Goal: Information Seeking & Learning: Learn about a topic

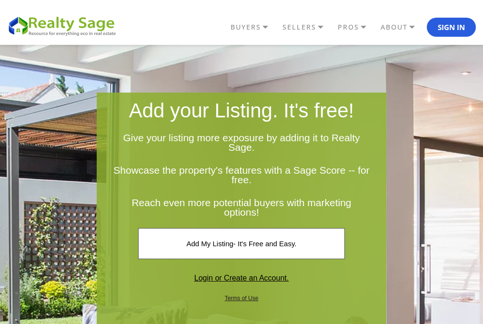
click at [101, 22] on img at bounding box center [64, 25] width 114 height 22
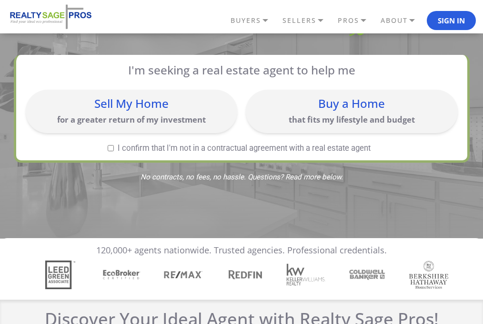
scroll to position [95, 0]
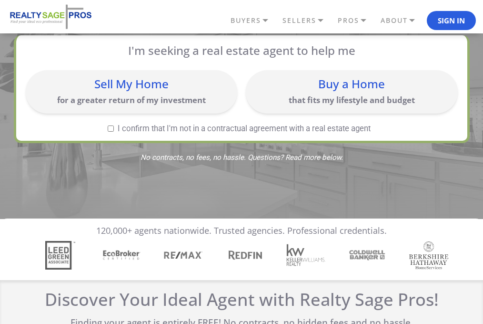
click at [262, 200] on img at bounding box center [241, 83] width 483 height 269
click at [293, 189] on img at bounding box center [241, 83] width 483 height 269
click at [323, 182] on img at bounding box center [241, 83] width 483 height 269
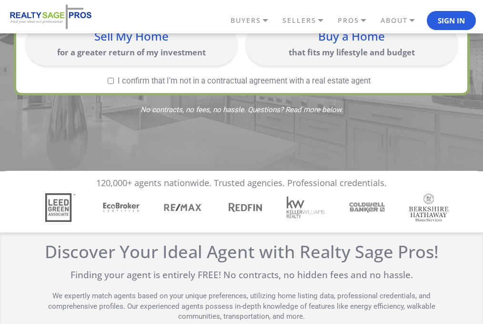
click at [321, 193] on div at bounding box center [242, 207] width 430 height 29
click at [305, 201] on div at bounding box center [242, 207] width 430 height 29
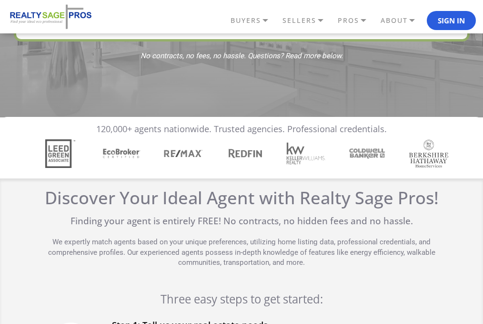
scroll to position [238, 0]
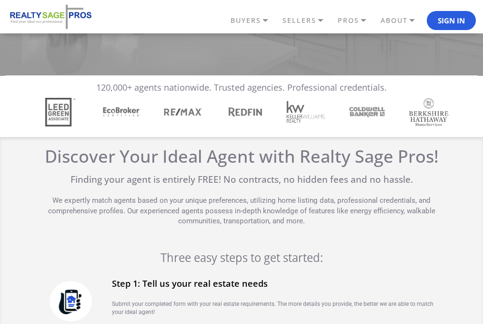
click at [297, 204] on div "Discover Your Ideal Agent with Realty Sage Pros! Finding your agent is entirely…" at bounding box center [242, 306] width 398 height 321
click at [297, 204] on p "We expertly match agents based on your unique preferences, utilizing home listi…" at bounding box center [242, 210] width 398 height 30
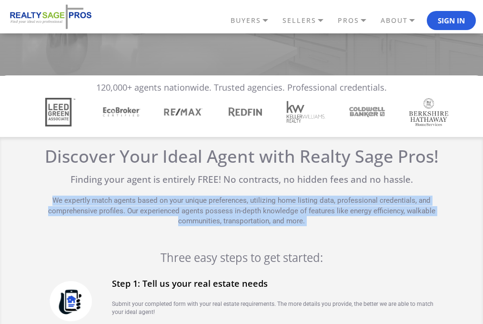
click at [297, 204] on p "We expertly match agents based on your unique preferences, utilizing home listi…" at bounding box center [242, 210] width 398 height 30
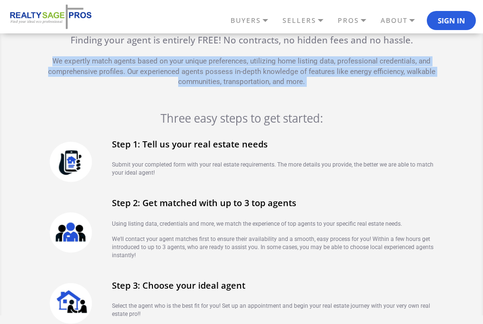
scroll to position [381, 0]
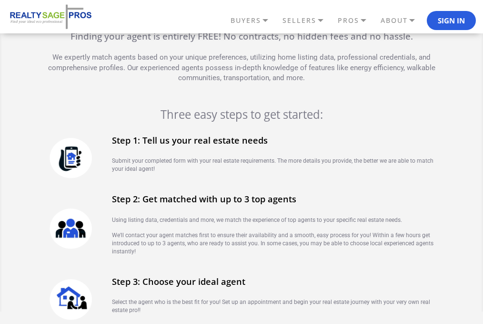
click at [340, 174] on div "Step 1: Tell us your real estate needs Submit your completed form with your rea…" at bounding box center [276, 158] width 329 height 46
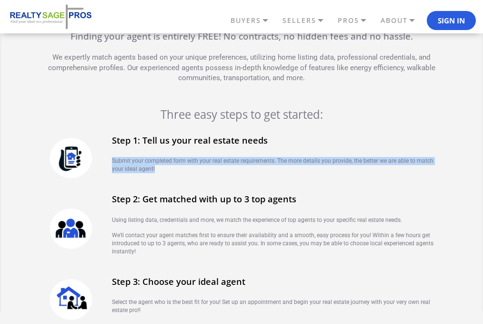
click at [340, 174] on div "Step 1: Tell us your real estate needs Submit your completed form with your rea…" at bounding box center [276, 158] width 329 height 46
click at [339, 175] on div "Step 1: Tell us your real estate needs Submit your completed form with your rea…" at bounding box center [276, 158] width 329 height 46
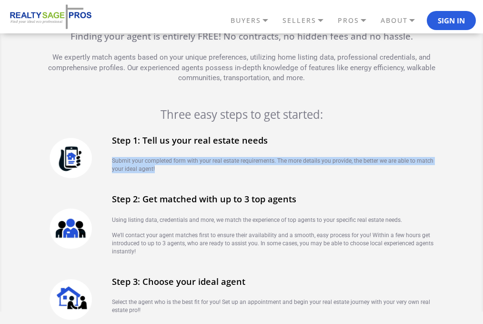
click at [338, 175] on div "Step 1: Tell us your real estate needs Submit your completed form with your rea…" at bounding box center [276, 158] width 329 height 46
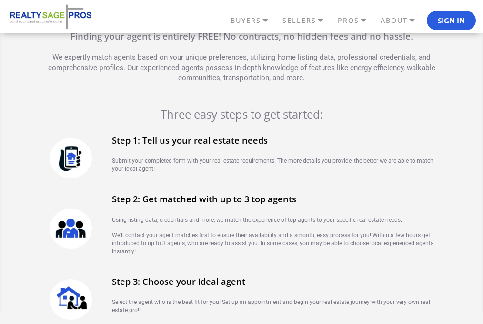
click at [338, 175] on div "Step 1: Tell us your real estate needs Submit your completed form with your rea…" at bounding box center [276, 158] width 329 height 46
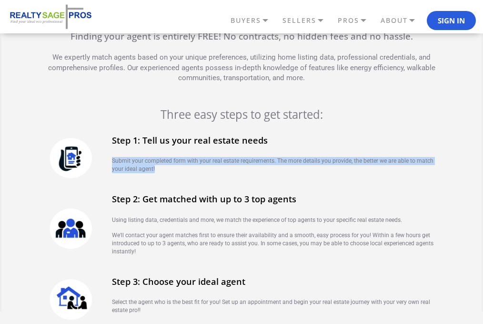
click at [338, 175] on div "Step 1: Tell us your real estate needs Submit your completed form with your rea…" at bounding box center [276, 158] width 329 height 46
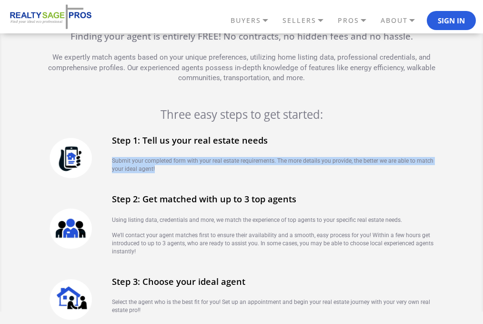
click at [338, 175] on div "Step 1: Tell us your real estate needs Submit your completed form with your rea…" at bounding box center [276, 158] width 329 height 46
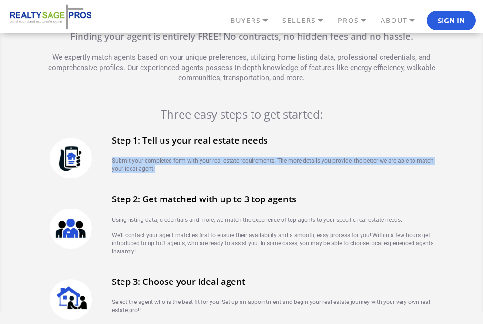
click at [338, 175] on div "Step 1: Tell us your real estate needs Submit your completed form with your rea…" at bounding box center [276, 158] width 329 height 46
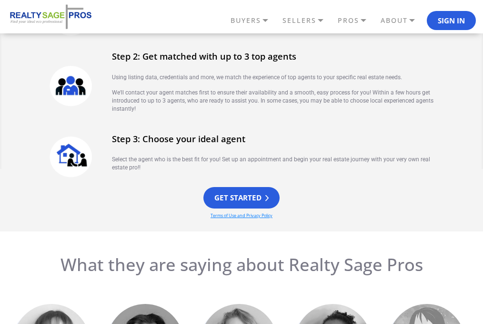
click at [338, 176] on div "Step 1: Tell us your real estate needs Submit your completed form with your rea…" at bounding box center [242, 86] width 398 height 192
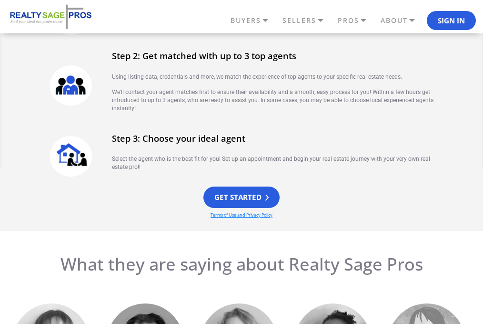
click at [338, 176] on div "Step 3: Choose your ideal agent Select the agent who is the best fit for you! S…" at bounding box center [276, 156] width 329 height 46
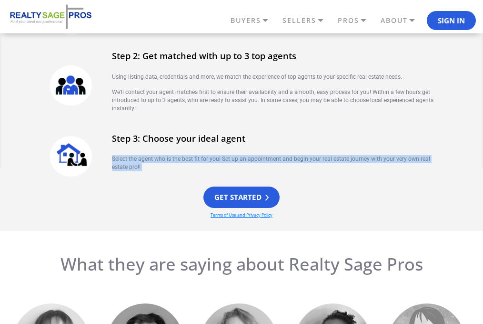
click at [338, 176] on div "Step 3: Choose your ideal agent Select the agent who is the best fit for you! S…" at bounding box center [276, 156] width 329 height 46
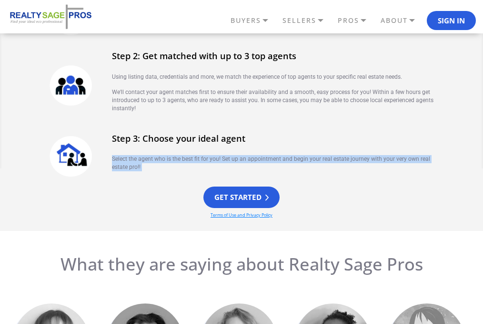
click at [338, 176] on div "Step 3: Choose your ideal agent Select the agent who is the best fit for you! S…" at bounding box center [276, 156] width 329 height 46
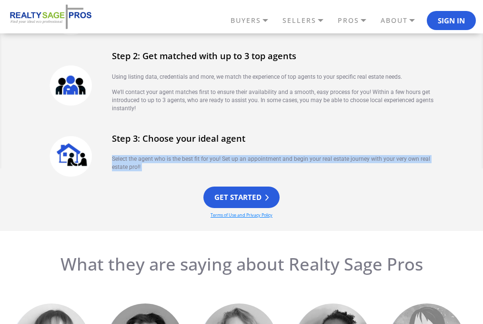
click at [338, 176] on div "Step 3: Choose your ideal agent Select the agent who is the best fit for you! S…" at bounding box center [276, 156] width 329 height 46
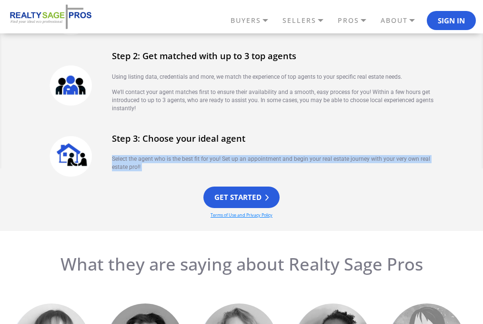
click at [338, 176] on div "Step 3: Choose your ideal agent Select the agent who is the best fit for you! S…" at bounding box center [276, 156] width 329 height 46
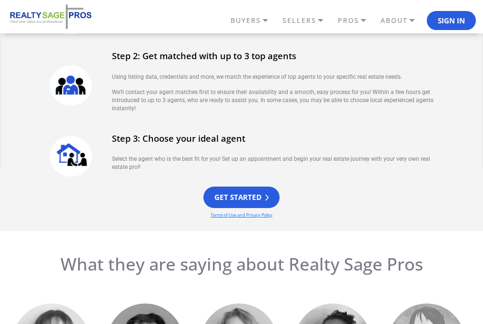
click at [338, 176] on div "Step 3: Choose your ideal agent Select the agent who is the best fit for you! S…" at bounding box center [276, 156] width 329 height 46
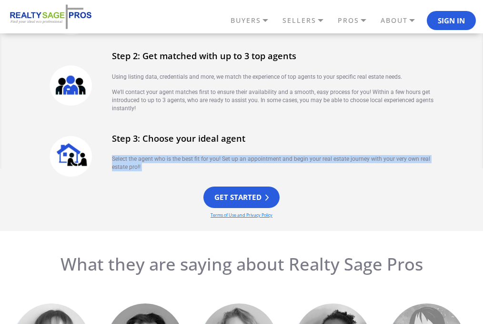
click at [338, 176] on div "Step 3: Choose your ideal agent Select the agent who is the best fit for you! S…" at bounding box center [276, 156] width 329 height 46
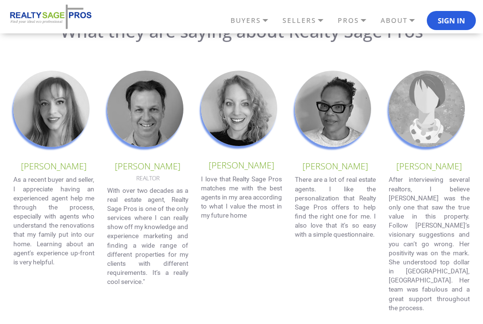
scroll to position [762, 0]
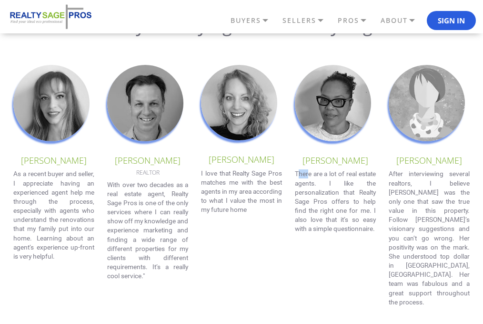
drag, startPoint x: 306, startPoint y: 168, endPoint x: 298, endPoint y: 170, distance: 8.3
click at [298, 170] on div "Morria B. There are a lot of real estate agents. I like the personalization tha…" at bounding box center [335, 149] width 81 height 169
click at [297, 170] on p "There are a lot of real estate agents. I like the personalization that Realty S…" at bounding box center [335, 201] width 81 height 64
click at [296, 166] on div "Morria B. There are a lot of real estate agents. I like the personalization tha…" at bounding box center [335, 149] width 81 height 169
drag, startPoint x: 294, startPoint y: 161, endPoint x: 292, endPoint y: 152, distance: 8.9
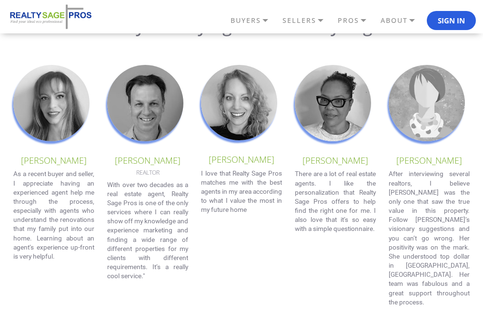
click at [295, 160] on p "[PERSON_NAME]" at bounding box center [335, 160] width 81 height 10
click at [292, 152] on div "Sandra M. As a recent buyer and seller, I appreciate having an experienced agen…" at bounding box center [241, 186] width 469 height 242
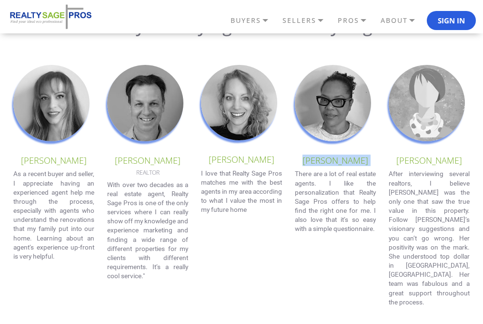
click at [292, 152] on div "Sandra M. As a recent buyer and seller, I appreciate having an experienced agen…" at bounding box center [241, 186] width 469 height 242
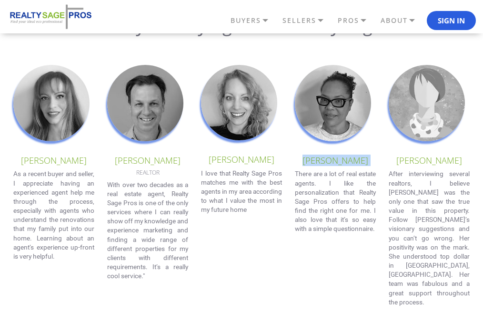
click at [292, 152] on div "Sandra M. As a recent buyer and seller, I appreciate having an experienced agen…" at bounding box center [241, 186] width 469 height 242
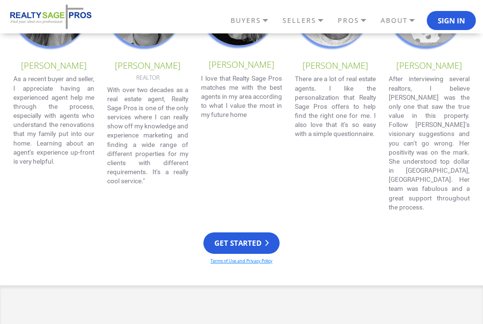
scroll to position [858, 0]
click at [292, 153] on div "Sandra M. As a recent buyer and seller, I appreciate having an experienced agen…" at bounding box center [241, 91] width 469 height 242
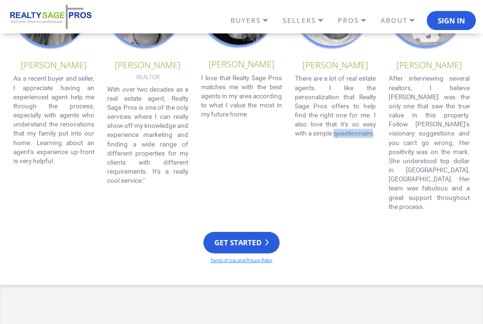
click at [292, 153] on div "Sandra M. As a recent buyer and seller, I appreciate having an experienced agen…" at bounding box center [241, 91] width 469 height 242
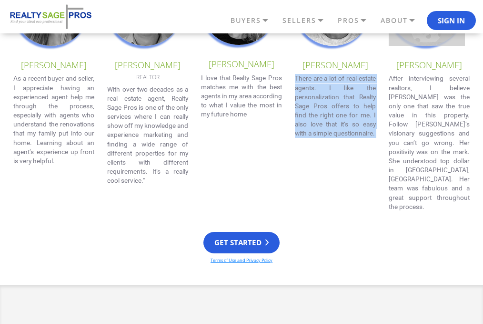
click at [292, 153] on div "Sandra M. As a recent buyer and seller, I appreciate having an experienced agen…" at bounding box center [241, 91] width 469 height 242
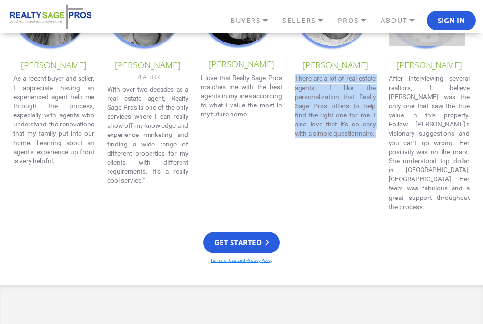
click at [292, 153] on div "Sandra M. As a recent buyer and seller, I appreciate having an experienced agen…" at bounding box center [241, 91] width 469 height 242
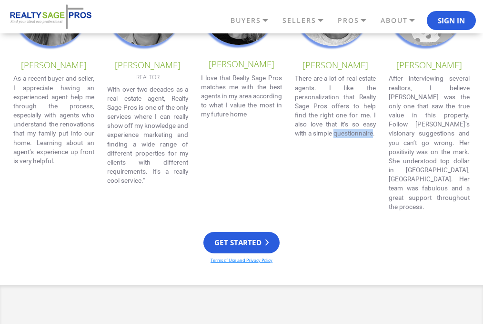
click at [292, 153] on div "Sandra M. As a recent buyer and seller, I appreciate having an experienced agen…" at bounding box center [241, 91] width 469 height 242
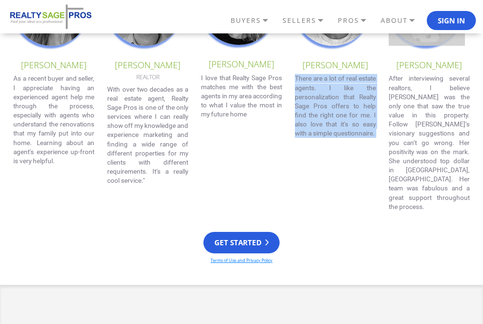
click at [292, 153] on div "Sandra M. As a recent buyer and seller, I appreciate having an experienced agen…" at bounding box center [241, 91] width 469 height 242
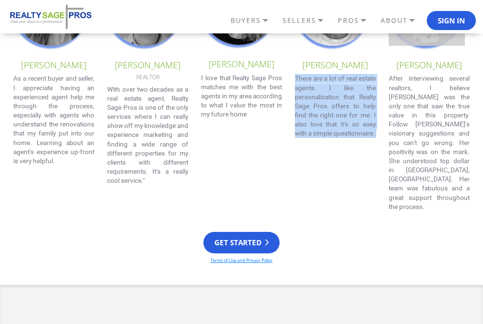
click at [292, 153] on div "Sandra M. As a recent buyer and seller, I appreciate having an experienced agen…" at bounding box center [241, 91] width 469 height 242
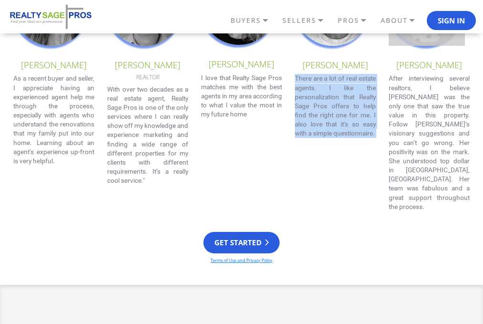
click at [292, 153] on div "Sandra M. As a recent buyer and seller, I appreciate having an experienced agen…" at bounding box center [241, 91] width 469 height 242
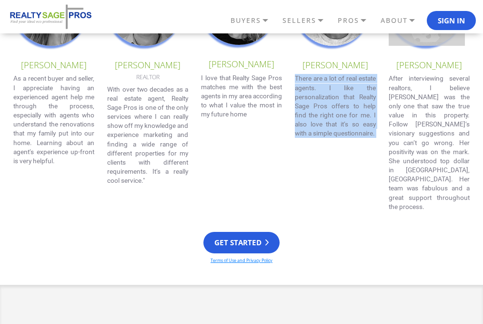
click at [292, 153] on div "Sandra M. As a recent buyer and seller, I appreciate having an experienced agen…" at bounding box center [241, 91] width 469 height 242
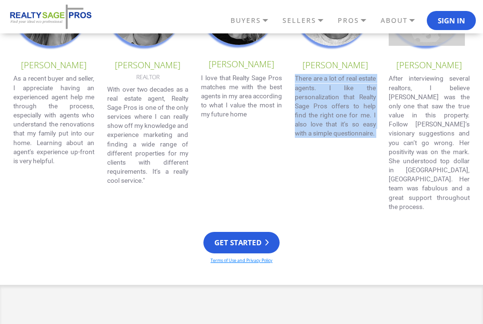
click at [292, 153] on div "Sandra M. As a recent buyer and seller, I appreciate having an experienced agen…" at bounding box center [241, 91] width 469 height 242
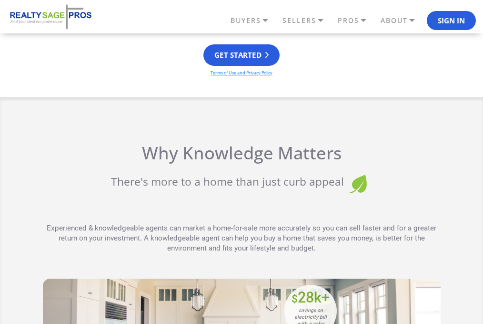
scroll to position [1048, 0]
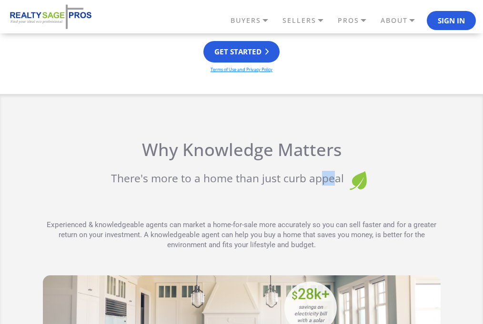
drag, startPoint x: 322, startPoint y: 162, endPoint x: 341, endPoint y: 163, distance: 19.1
click at [340, 171] on label "There's more to a home than just curb appeal" at bounding box center [227, 181] width 233 height 20
click at [386, 139] on h2 "Why Knowledge Matters" at bounding box center [242, 149] width 398 height 20
click at [402, 139] on h2 "Why Knowledge Matters" at bounding box center [242, 149] width 398 height 20
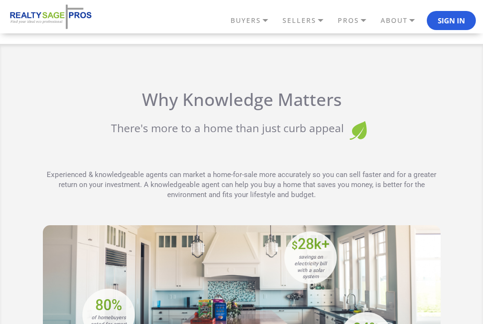
scroll to position [1143, 0]
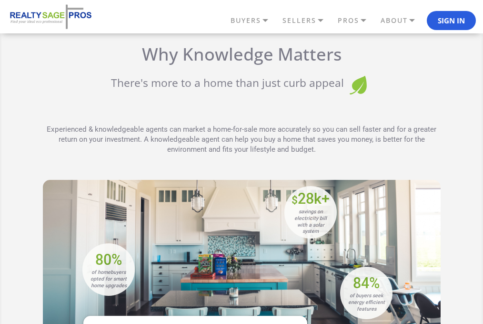
click at [431, 124] on p "Experienced & knowledgeable agents can market a home-for-sale more accurately s…" at bounding box center [242, 139] width 398 height 30
drag, startPoint x: 409, startPoint y: 120, endPoint x: 412, endPoint y: 124, distance: 5.8
click at [412, 124] on p "Experienced & knowledgeable agents can market a home-for-sale more accurately s…" at bounding box center [242, 139] width 398 height 30
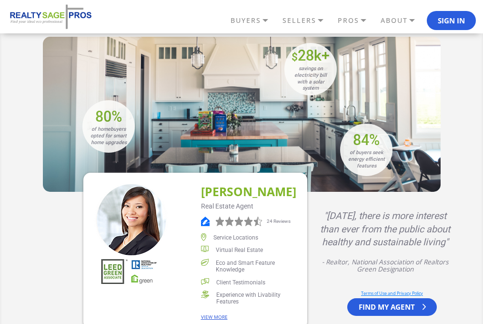
click at [449, 120] on div "Why Knowledge Matters There's more to a home than just curb appeal Experienced …" at bounding box center [241, 124] width 457 height 446
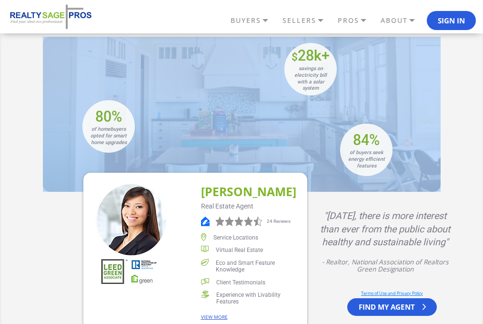
click at [449, 120] on div "Why Knowledge Matters There's more to a home than just curb appeal Experienced …" at bounding box center [241, 124] width 457 height 446
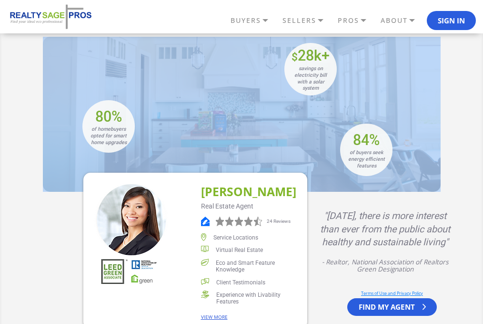
click at [449, 120] on div "Why Knowledge Matters There's more to a home than just curb appeal Experienced …" at bounding box center [241, 124] width 457 height 446
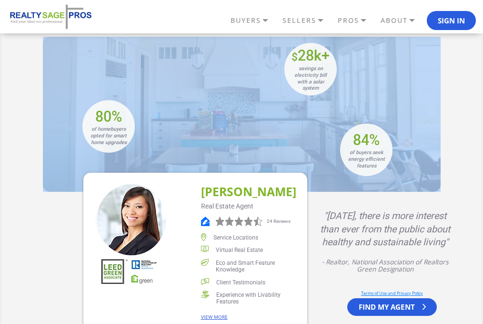
click at [449, 120] on div "Why Knowledge Matters There's more to a home than just curb appeal Experienced …" at bounding box center [241, 124] width 457 height 446
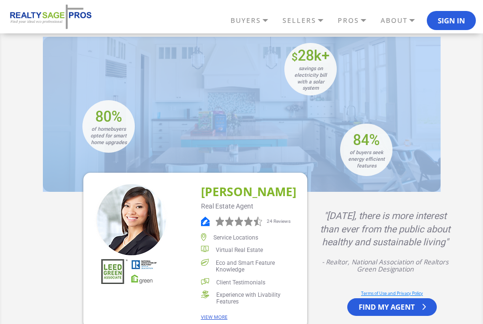
click at [449, 120] on div "Why Knowledge Matters There's more to a home than just curb appeal Experienced …" at bounding box center [241, 124] width 457 height 446
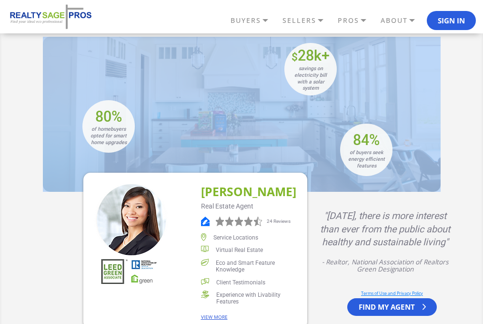
click at [449, 120] on div "Why Knowledge Matters There's more to a home than just curb appeal Experienced …" at bounding box center [241, 124] width 457 height 446
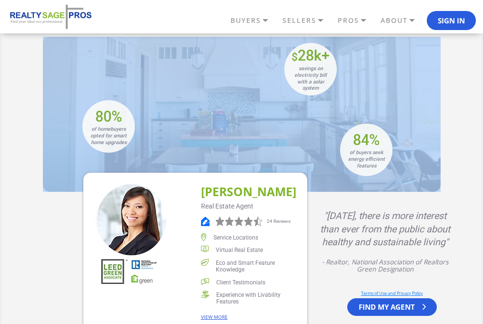
click at [449, 120] on div "Why Knowledge Matters There's more to a home than just curb appeal Experienced …" at bounding box center [241, 124] width 457 height 446
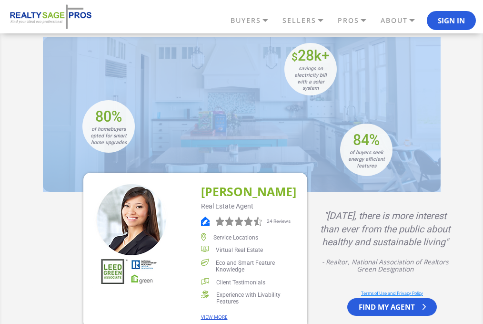
click at [449, 120] on div "Why Knowledge Matters There's more to a home than just curb appeal Experienced …" at bounding box center [241, 124] width 457 height 446
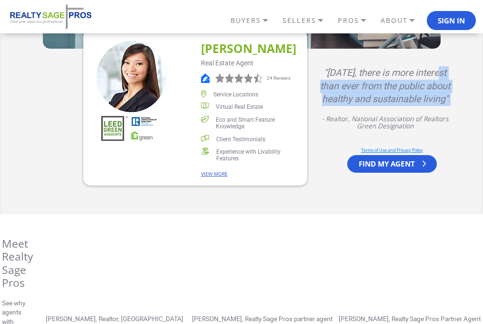
click at [449, 120] on div ""Today, there is more interest than ever from the public about healthy and sust…" at bounding box center [385, 111] width 156 height 124
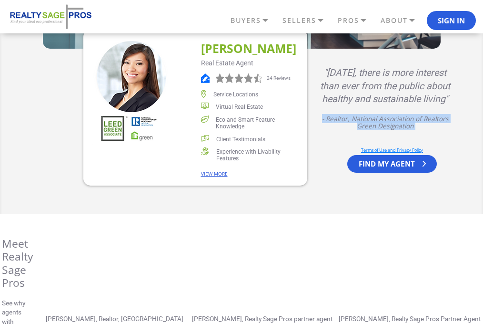
click at [449, 120] on div ""Today, there is more interest than ever from the public about healthy and sust…" at bounding box center [385, 97] width 156 height 63
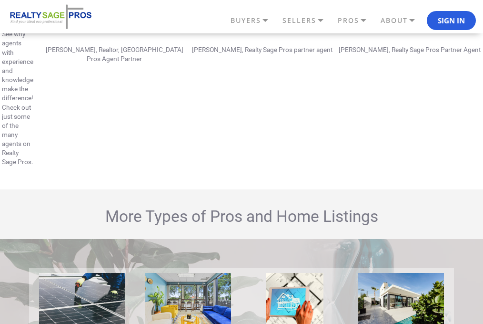
scroll to position [1763, 0]
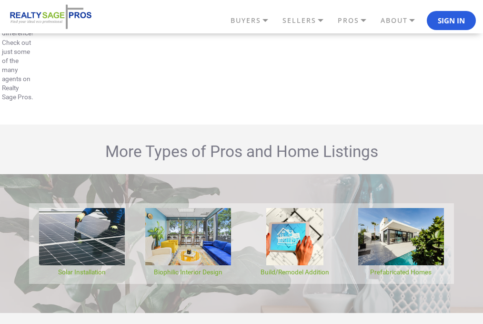
click at [448, 119] on div "Meet Realty Sage Pros See why agents with experience and knowledge make the dif…" at bounding box center [241, 2] width 483 height 244
click at [448, 118] on div "Meet Realty Sage Pros See why agents with experience and knowledge make the dif…" at bounding box center [241, 2] width 483 height 244
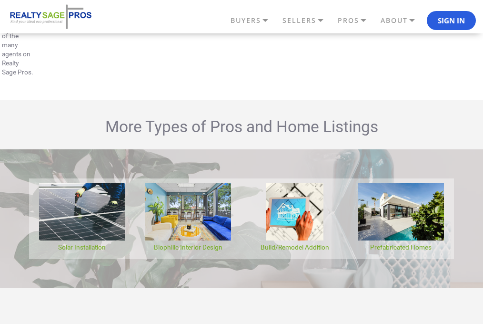
scroll to position [1810, 0]
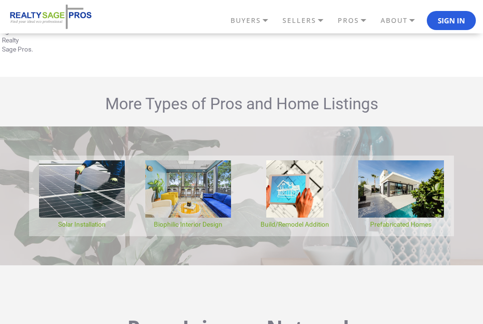
click at [444, 118] on div "More Types of Pros and Home Listings Solar Installation EnergySage Smarter ener…" at bounding box center [241, 175] width 483 height 178
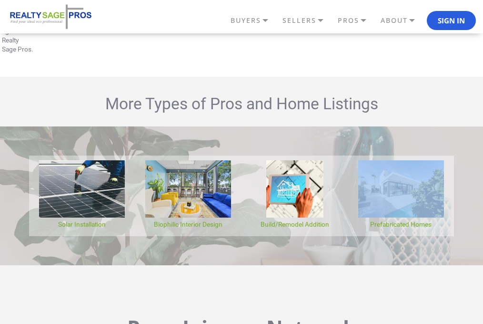
click at [444, 118] on div "More Types of Pros and Home Listings Solar Installation EnergySage Smarter ener…" at bounding box center [241, 175] width 483 height 178
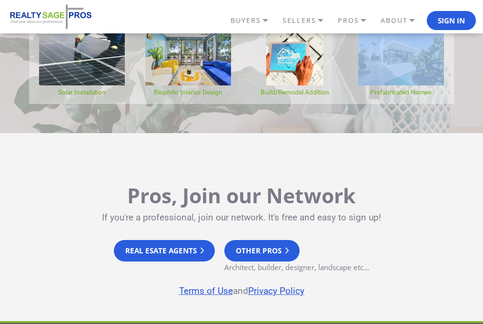
click at [444, 118] on div "Solar Installation EnergySage Smarter energy decisions Location: United States …" at bounding box center [241, 63] width 483 height 139
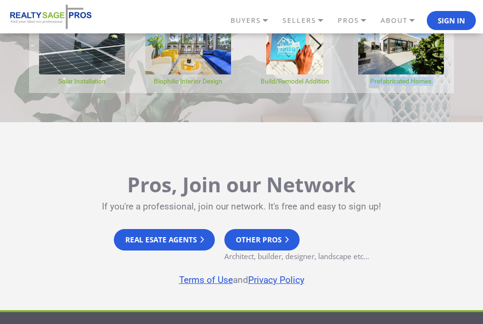
click at [444, 118] on div "Solar Installation EnergySage Smarter energy decisions Location: United States …" at bounding box center [241, 52] width 483 height 139
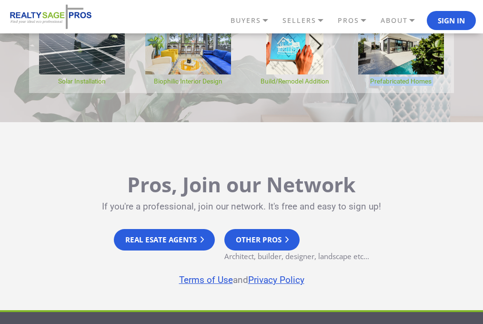
click at [444, 118] on div "Solar Installation EnergySage Smarter energy decisions Location: United States …" at bounding box center [241, 52] width 483 height 139
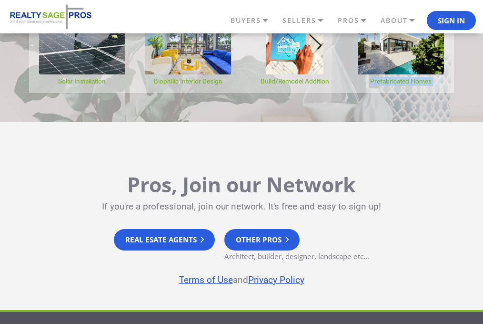
click at [444, 118] on div "Solar Installation EnergySage Smarter energy decisions Location: United States …" at bounding box center [241, 52] width 483 height 139
click at [442, 118] on div "Solar Installation EnergySage Smarter energy decisions Location: United States …" at bounding box center [241, 52] width 483 height 139
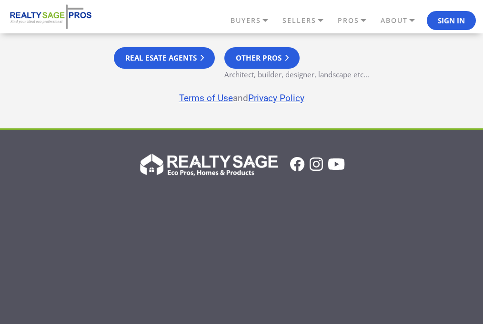
click at [439, 119] on div "Pros, Join our Network If you're a professional, join our network. It's free an…" at bounding box center [241, 39] width 483 height 179
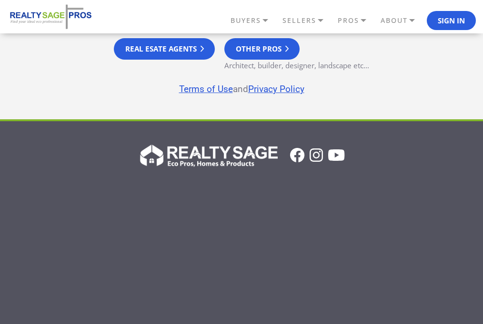
click at [438, 119] on div "Pros, Join our Network If you're a professional, join our network. It's free an…" at bounding box center [241, 30] width 483 height 179
drag, startPoint x: 438, startPoint y: 119, endPoint x: 390, endPoint y: 117, distance: 47.7
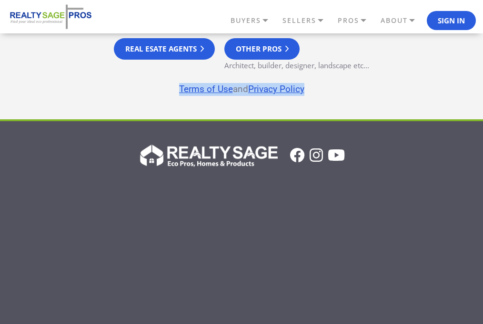
click at [403, 117] on div "Pros, Join our Network If you're a professional, join our network. It's free an…" at bounding box center [241, 30] width 483 height 179
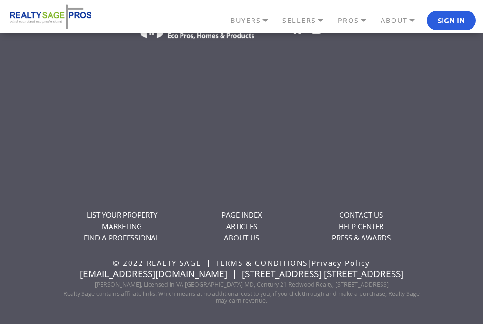
click at [421, 119] on div "LIST YOUR PROPERTY MARKETING FIND A PROFESSIONAL" at bounding box center [241, 160] width 457 height 292
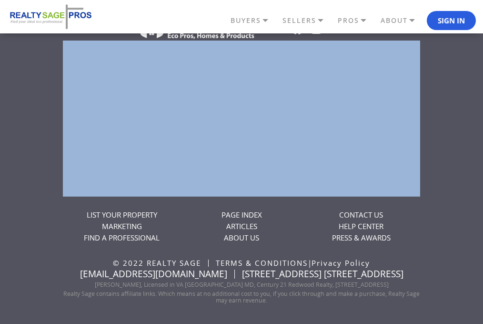
click at [350, 85] on div "LIST YOUR PROPERTY MARKETING FIND A PROFESSIONAL" at bounding box center [241, 160] width 457 height 292
click at [369, 210] on link "CONTACT US" at bounding box center [361, 215] width 44 height 10
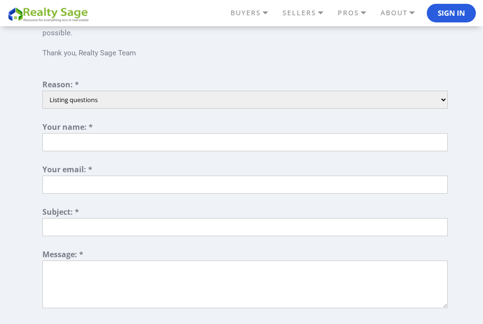
scroll to position [95, 0]
click at [454, 166] on div "Contact us Our Help Center can answer many frequently asked questions about you…" at bounding box center [241, 204] width 457 height 477
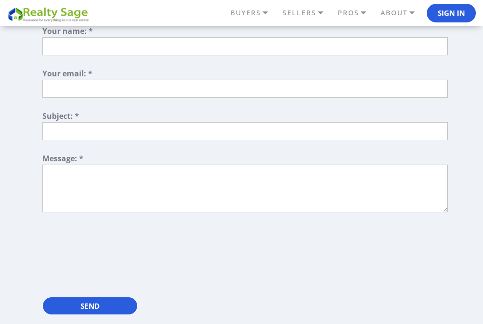
click at [454, 166] on div "Contact us Our Help Center can answer many frequently asked questions about you…" at bounding box center [241, 109] width 457 height 477
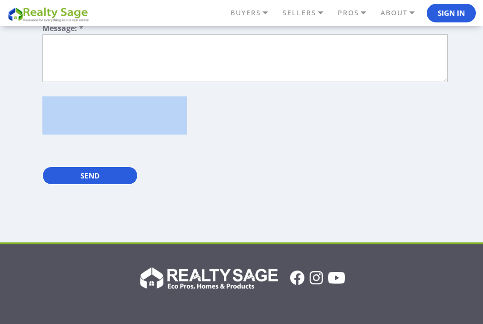
scroll to position [334, 0]
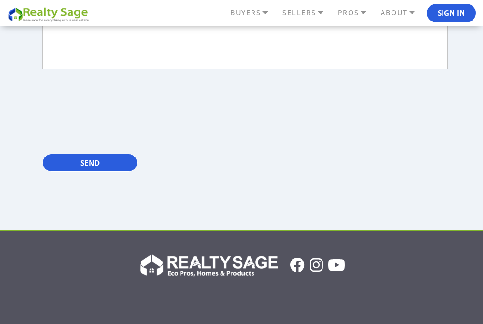
click at [438, 150] on form "Reason: * Listing questions Technical support Other Partnership Inquiry Account…" at bounding box center [244, 13] width 405 height 342
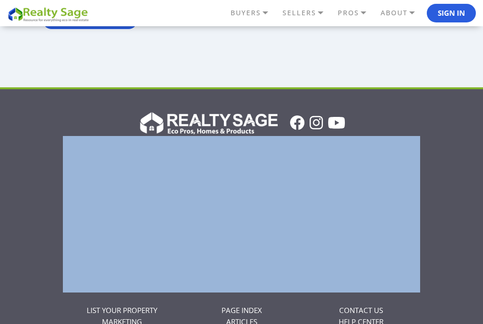
scroll to position [476, 0]
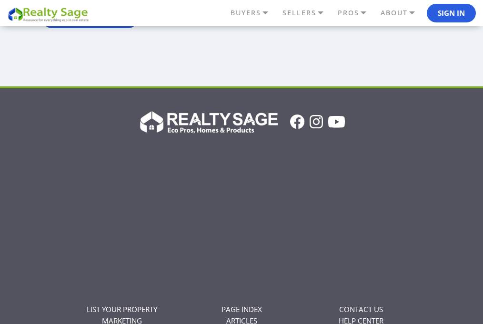
click at [413, 130] on div at bounding box center [241, 121] width 357 height 27
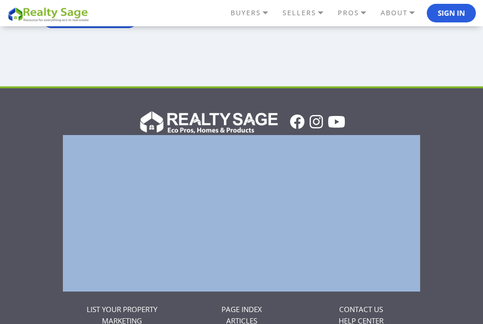
click at [412, 130] on div at bounding box center [241, 121] width 357 height 27
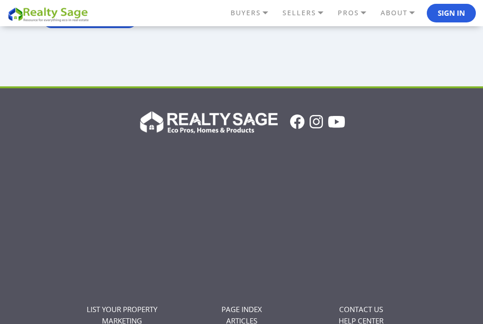
click at [425, 106] on div "LIST YOUR PROPERTY MARKETING PAGE INDEX" at bounding box center [241, 252] width 483 height 332
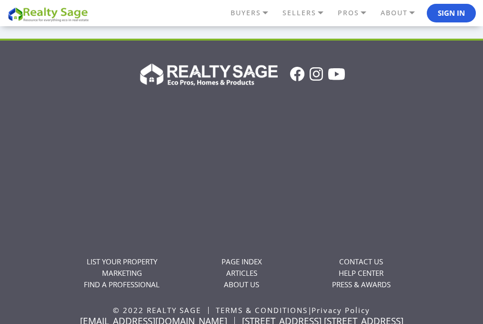
click at [439, 109] on div "LIST YOUR PROPERTY MARKETING FIND A PROFESSIONAL" at bounding box center [241, 207] width 457 height 292
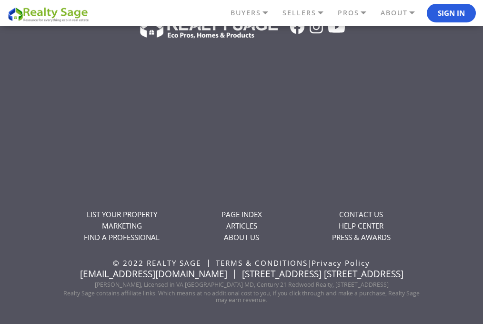
click at [434, 107] on div "LIST YOUR PROPERTY MARKETING FIND A PROFESSIONAL" at bounding box center [241, 159] width 457 height 292
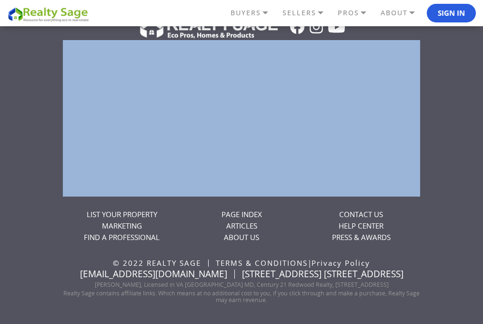
click at [434, 107] on div "LIST YOUR PROPERTY MARKETING FIND A PROFESSIONAL" at bounding box center [241, 159] width 457 height 292
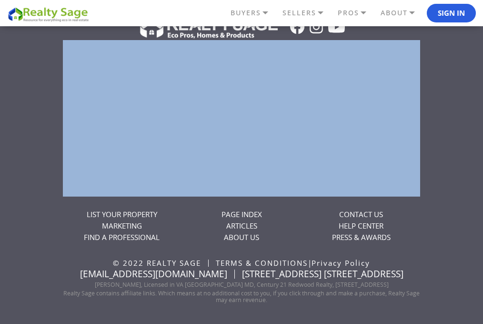
click at [434, 107] on div "LIST YOUR PROPERTY MARKETING FIND A PROFESSIONAL" at bounding box center [241, 159] width 457 height 292
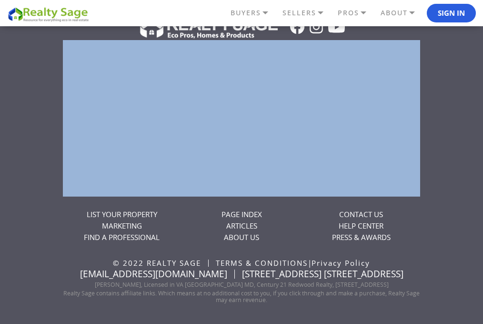
click at [434, 107] on div "LIST YOUR PROPERTY MARKETING FIND A PROFESSIONAL" at bounding box center [241, 159] width 457 height 292
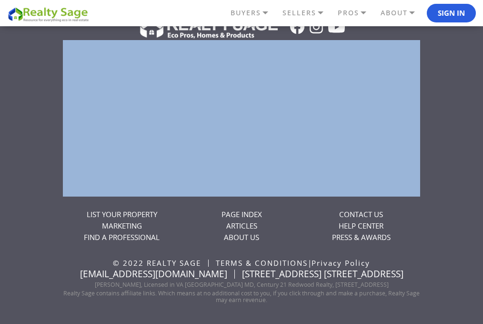
click at [434, 107] on div "LIST YOUR PROPERTY MARKETING FIND A PROFESSIONAL" at bounding box center [241, 159] width 457 height 292
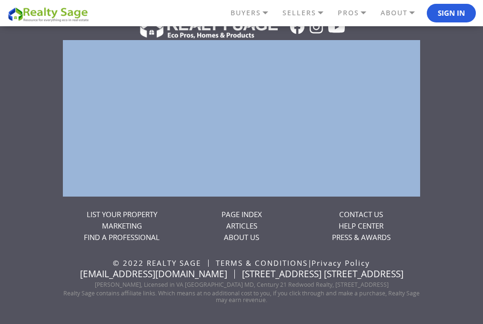
click at [434, 108] on div "LIST YOUR PROPERTY MARKETING FIND A PROFESSIONAL" at bounding box center [241, 159] width 457 height 292
click at [235, 222] on link "ARTICLES" at bounding box center [241, 226] width 31 height 10
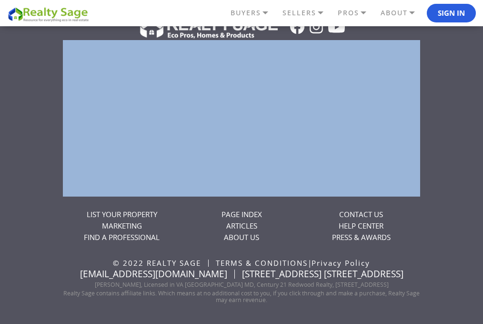
click at [235, 222] on link "ARTICLES" at bounding box center [241, 226] width 31 height 10
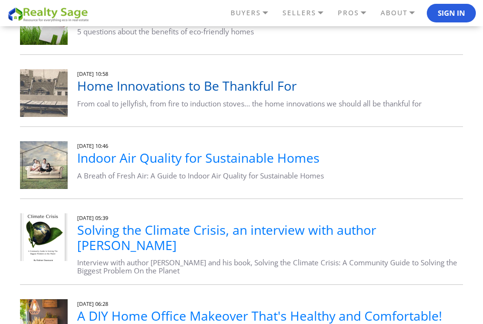
scroll to position [143, 0]
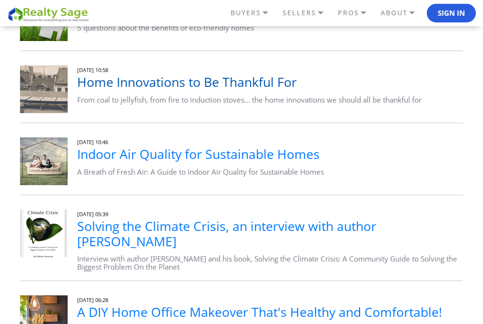
click at [235, 225] on div "News 26 May 2024, 05:54 5 Questions about Eco-Friendly Homes 5 questions about …" at bounding box center [241, 329] width 457 height 854
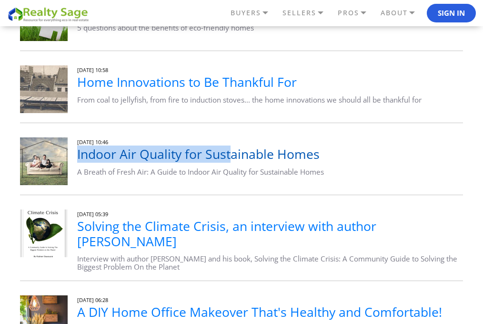
click at [232, 155] on div "25 October 2023, 10:46 Indoor Air Quality for Sustainable Homes A Breath of Fre…" at bounding box center [270, 156] width 386 height 39
click at [232, 155] on link "Indoor Air Quality for Sustainable Homes" at bounding box center [198, 153] width 243 height 17
click at [233, 155] on link "Indoor Air Quality for Sustainable Homes" at bounding box center [198, 153] width 243 height 17
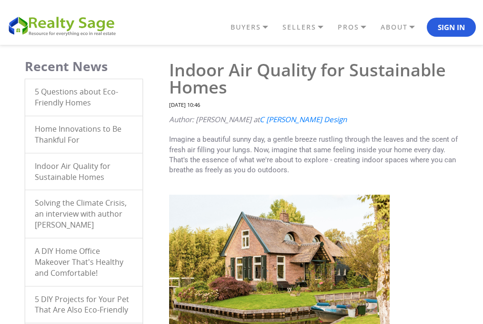
click at [344, 171] on p "Imagine a beautiful sunny day, a gentle breeze rustling through the leaves and …" at bounding box center [316, 154] width 294 height 40
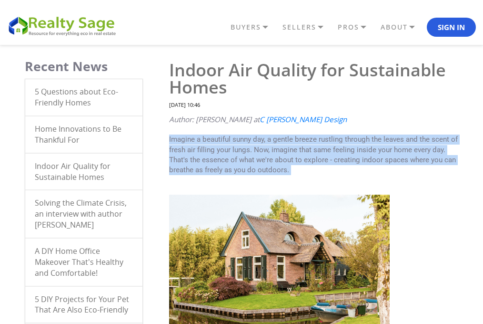
click at [344, 172] on p "Imagine a beautiful sunny day, a gentle breeze rustling through the leaves and …" at bounding box center [316, 154] width 294 height 40
click at [344, 173] on p "Imagine a beautiful sunny day, a gentle breeze rustling through the leaves and …" at bounding box center [316, 154] width 294 height 40
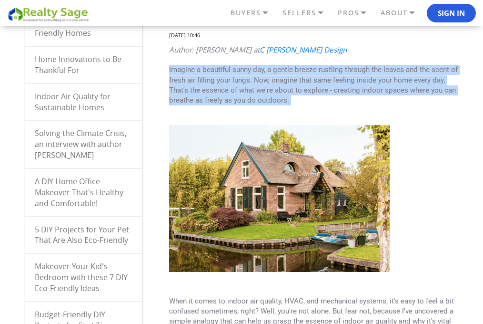
scroll to position [143, 0]
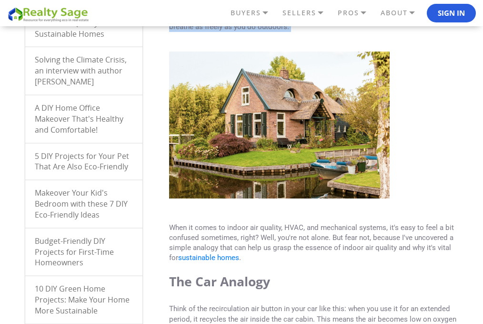
click at [338, 182] on img at bounding box center [279, 124] width 221 height 147
click at [335, 182] on img at bounding box center [279, 124] width 221 height 147
click at [271, 182] on img at bounding box center [279, 124] width 221 height 147
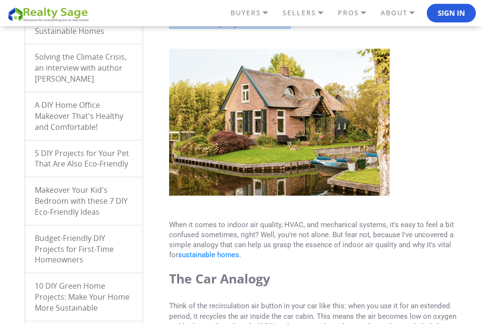
scroll to position [286, 0]
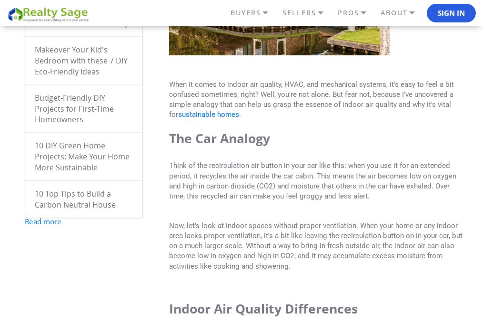
click at [271, 182] on p "Think of the recirculation air button in your car like this: when you use it fo…" at bounding box center [316, 181] width 294 height 40
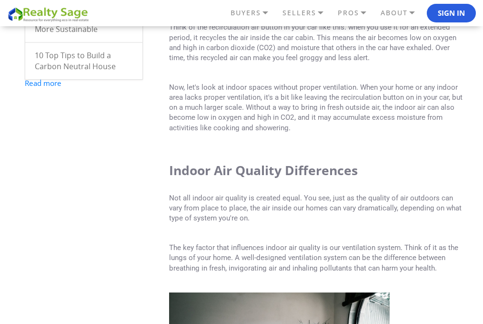
scroll to position [429, 0]
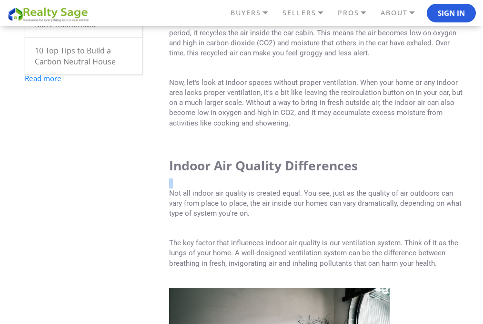
drag, startPoint x: 378, startPoint y: 145, endPoint x: 397, endPoint y: 145, distance: 19.1
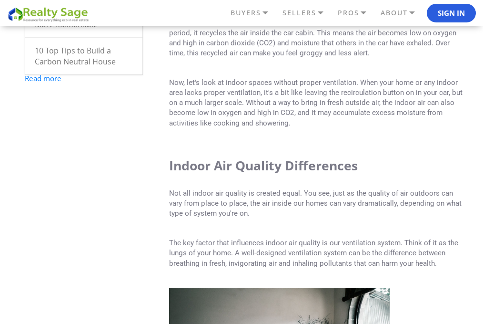
drag, startPoint x: 402, startPoint y: 147, endPoint x: 407, endPoint y: 136, distance: 11.7
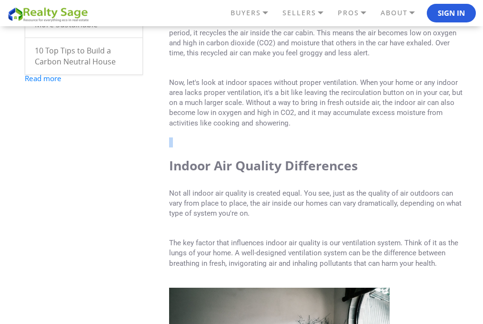
scroll to position [572, 0]
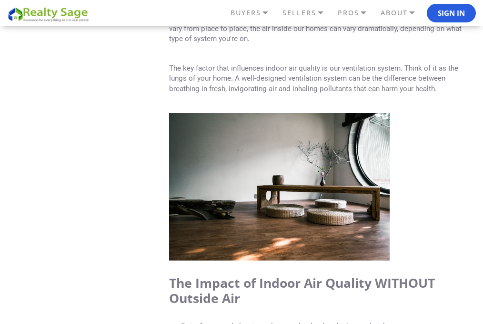
scroll to position [619, 0]
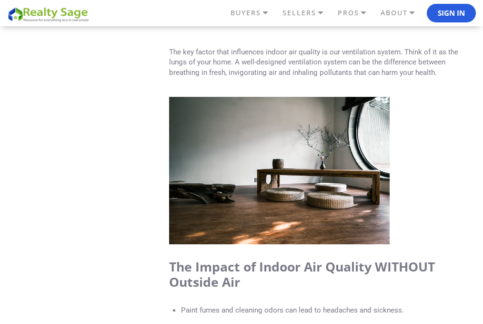
click at [410, 136] on p at bounding box center [316, 173] width 294 height 152
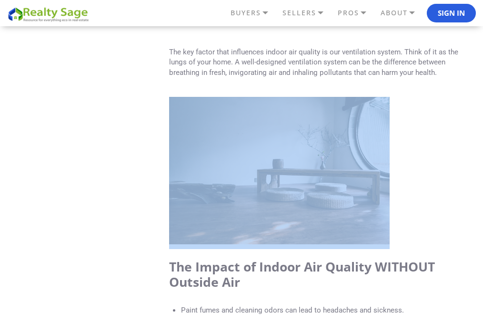
click at [410, 136] on p at bounding box center [316, 173] width 294 height 152
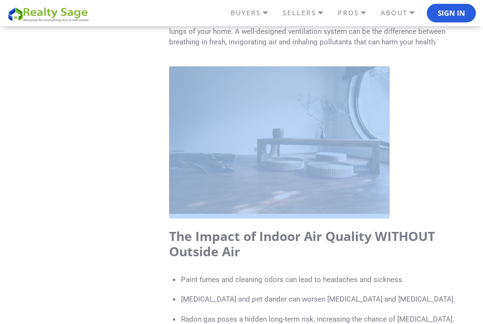
scroll to position [667, 0]
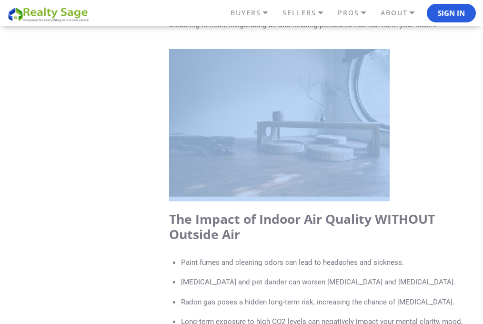
click at [410, 136] on p at bounding box center [316, 125] width 294 height 152
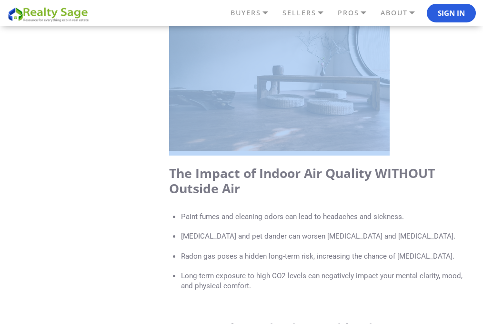
click at [415, 137] on p at bounding box center [316, 79] width 294 height 152
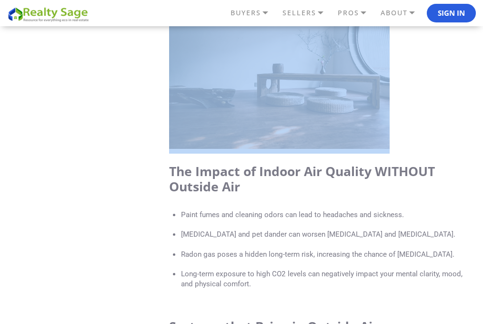
click at [415, 137] on p at bounding box center [316, 77] width 294 height 152
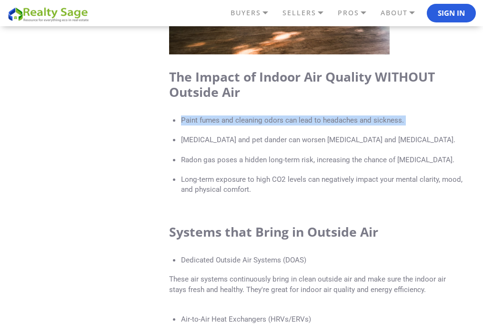
click at [415, 137] on ul "Paint fumes and cleaning odors can lead to headaches and sickness. Dust mites a…" at bounding box center [322, 155] width 282 height 80
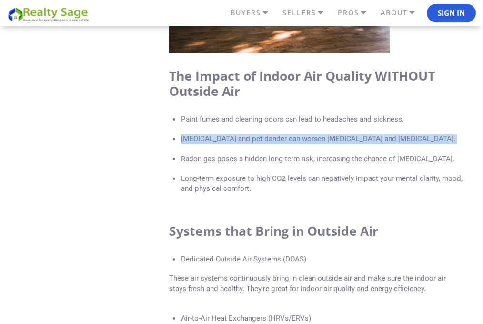
click at [415, 137] on p "Dust mites and pet dander can worsen allergies and asthma." at bounding box center [322, 139] width 282 height 10
click at [417, 137] on p "Dust mites and pet dander can worsen allergies and asthma." at bounding box center [322, 139] width 282 height 10
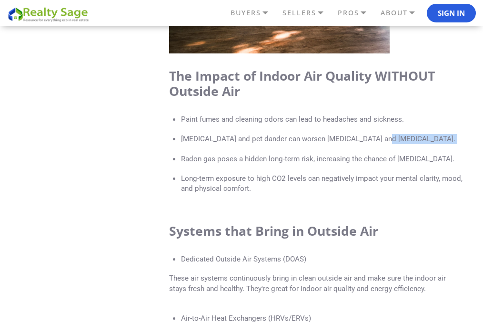
click at [417, 137] on p "Dust mites and pet dander can worsen allergies and asthma." at bounding box center [322, 139] width 282 height 10
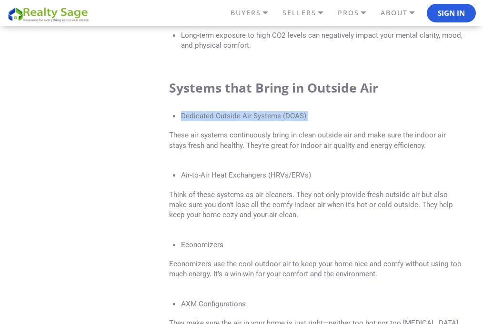
click at [257, 116] on p "Dedicated Outside Air Systems (DOAS)" at bounding box center [322, 116] width 282 height 10
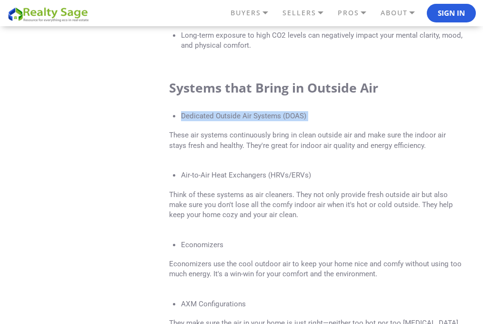
click at [257, 116] on p "Dedicated Outside Air Systems (DOAS)" at bounding box center [322, 116] width 282 height 10
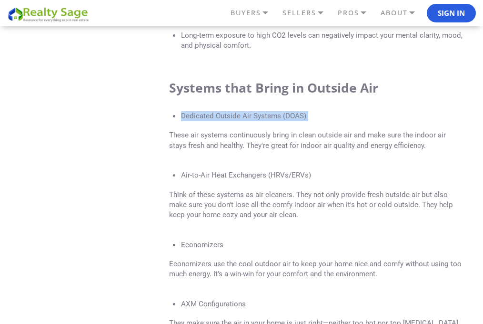
click at [257, 116] on p "Dedicated Outside Air Systems (DOAS)" at bounding box center [322, 116] width 282 height 10
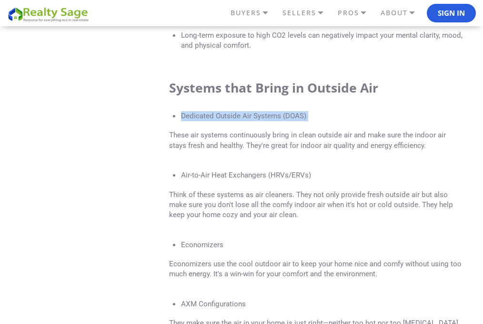
click at [257, 116] on p "Dedicated Outside Air Systems (DOAS)" at bounding box center [322, 116] width 282 height 10
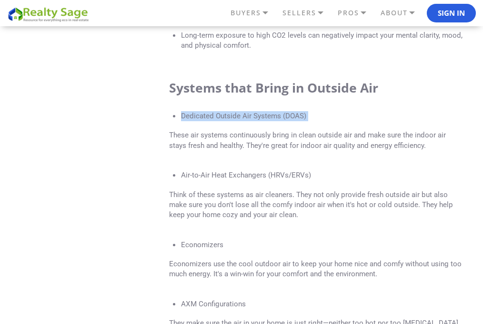
click at [257, 116] on p "Dedicated Outside Air Systems (DOAS)" at bounding box center [322, 116] width 282 height 10
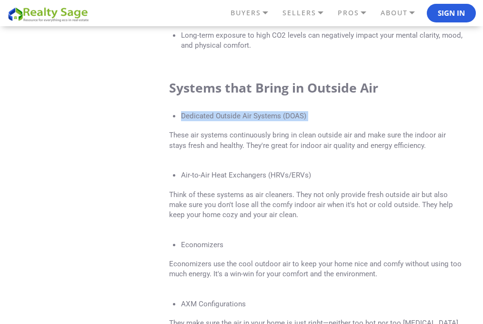
click at [257, 116] on p "Dedicated Outside Air Systems (DOAS)" at bounding box center [322, 116] width 282 height 10
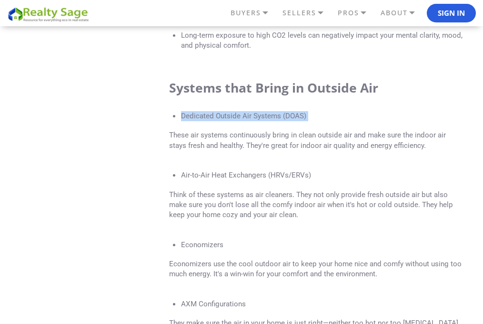
click at [257, 116] on p "Dedicated Outside Air Systems (DOAS)" at bounding box center [322, 116] width 282 height 10
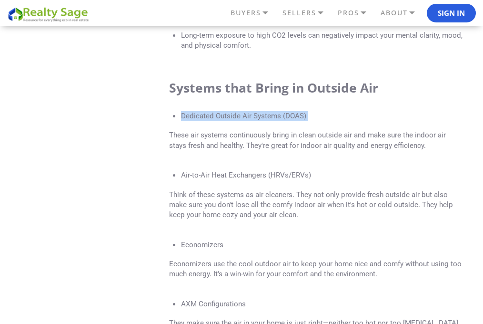
click at [257, 116] on p "Dedicated Outside Air Systems (DOAS)" at bounding box center [322, 116] width 282 height 10
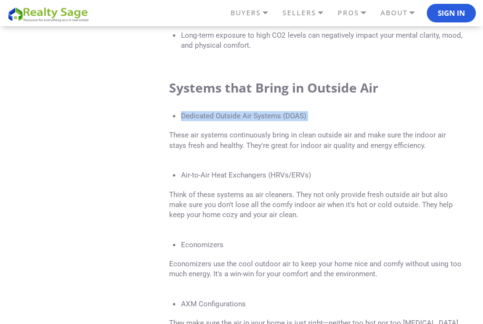
click at [257, 116] on p "Dedicated Outside Air Systems (DOAS)" at bounding box center [322, 116] width 282 height 10
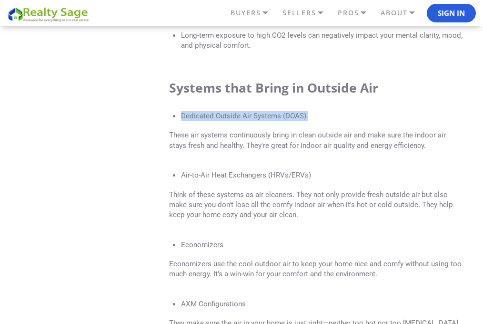
click at [257, 116] on p "Dedicated Outside Air Systems (DOAS)" at bounding box center [322, 116] width 282 height 10
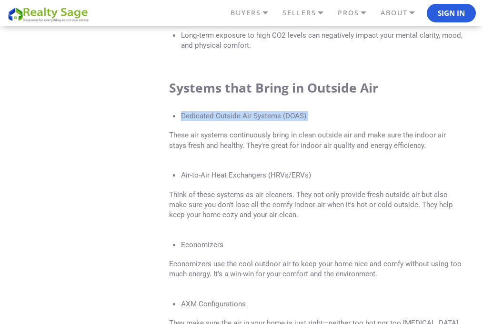
click at [257, 116] on p "Dedicated Outside Air Systems (DOAS)" at bounding box center [322, 116] width 282 height 10
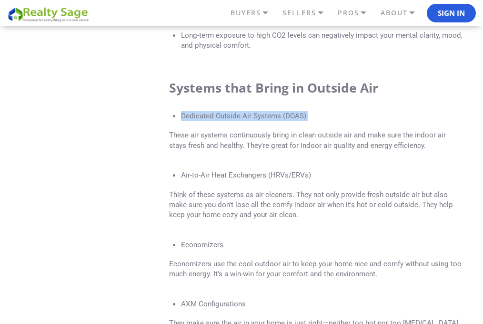
click at [257, 116] on p "Dedicated Outside Air Systems (DOAS)" at bounding box center [322, 116] width 282 height 10
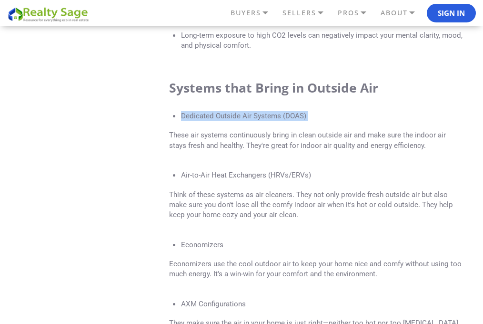
click at [257, 116] on p "Dedicated Outside Air Systems (DOAS)" at bounding box center [322, 116] width 282 height 10
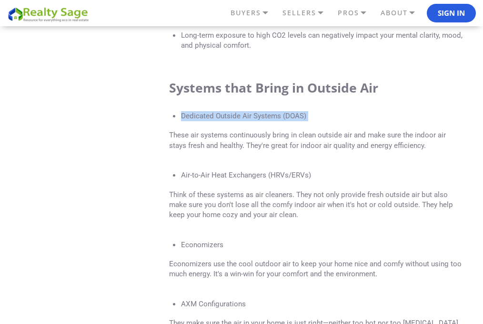
click at [257, 116] on p "Dedicated Outside Air Systems (DOAS)" at bounding box center [322, 116] width 282 height 10
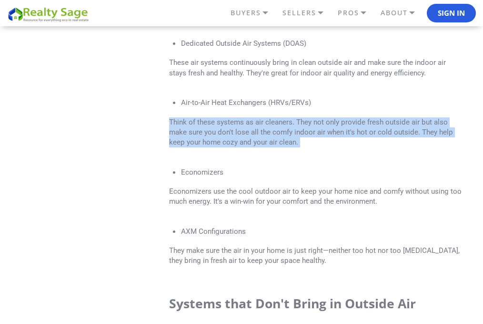
scroll to position [1048, 0]
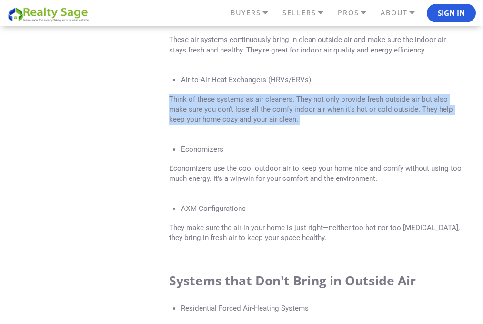
click at [258, 118] on div "25 October 2023, 10:46 Author: Christina Ransbury at C Ransbury Design Imagine …" at bounding box center [316, 310] width 294 height 2518
click at [258, 118] on p "Think of these systems as air cleaners. They not only provide fresh outside air…" at bounding box center [316, 109] width 294 height 30
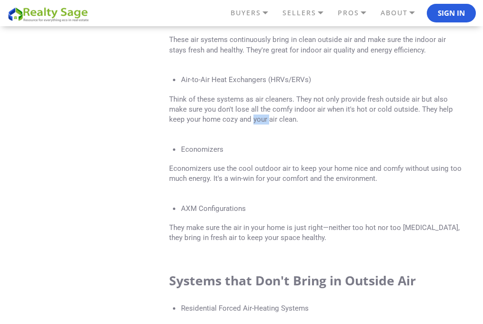
click at [258, 118] on p "Think of these systems as air cleaners. They not only provide fresh outside air…" at bounding box center [316, 109] width 294 height 30
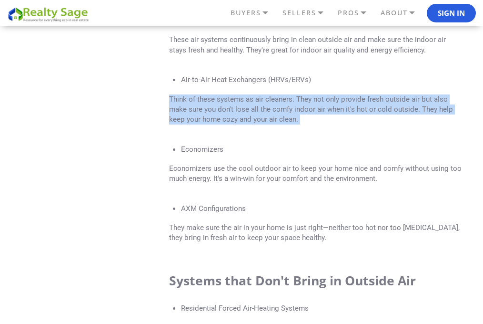
click at [258, 118] on p "Think of these systems as air cleaners. They not only provide fresh outside air…" at bounding box center [316, 109] width 294 height 30
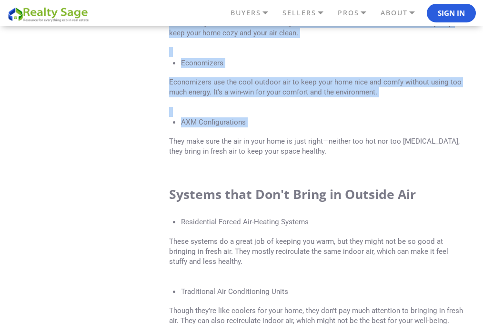
scroll to position [1143, 0]
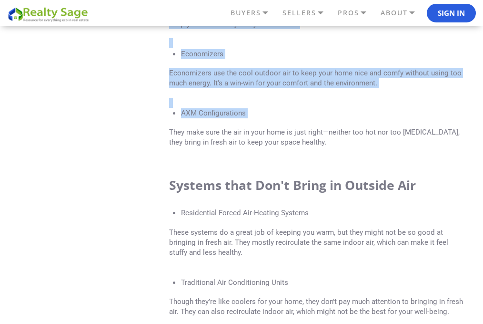
click at [259, 118] on div "25 October 2023, 10:46 Author: Christina Ransbury at C Ransbury Design Imagine …" at bounding box center [316, 215] width 294 height 2518
click at [259, 118] on p "AXM Configurations" at bounding box center [322, 113] width 282 height 10
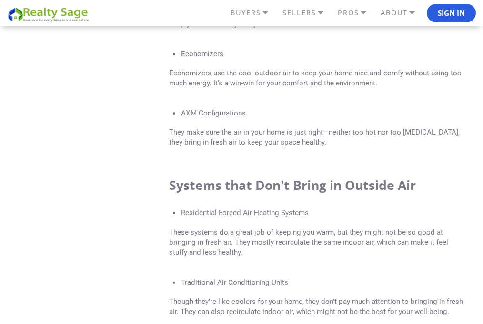
click at [259, 118] on p "AXM Configurations" at bounding box center [322, 113] width 282 height 10
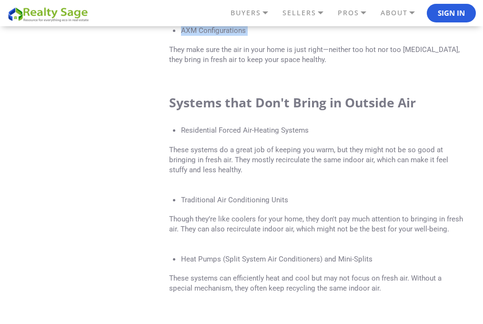
scroll to position [1239, 0]
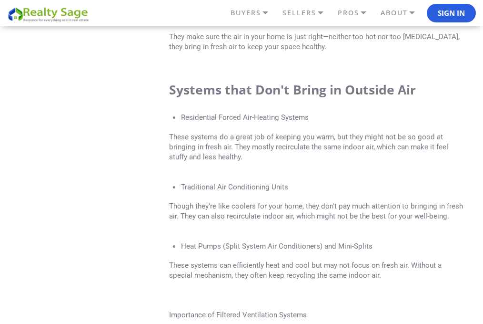
click at [260, 119] on p "Residential Forced Air-Heating Systems" at bounding box center [322, 117] width 282 height 10
click at [302, 15] on link "SELLERS" at bounding box center [307, 13] width 55 height 16
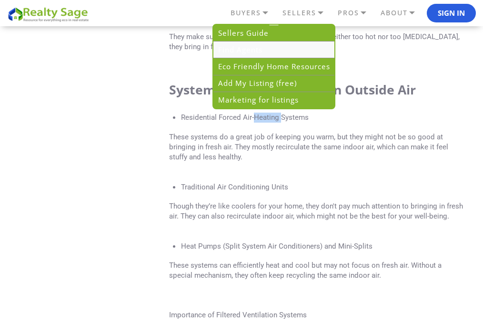
click at [275, 48] on link "Find Agents" at bounding box center [273, 49] width 121 height 17
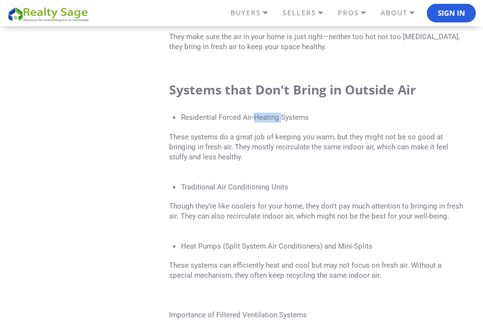
click at [275, 49] on p "They make sure the air in your home is just right—neither too hot nor too cold.…" at bounding box center [316, 42] width 294 height 20
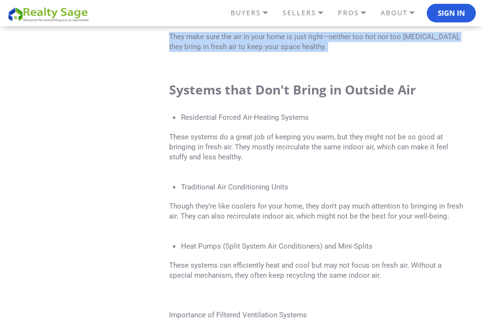
click at [275, 49] on p "They make sure the air in your home is just right—neither too hot nor too cold.…" at bounding box center [316, 42] width 294 height 20
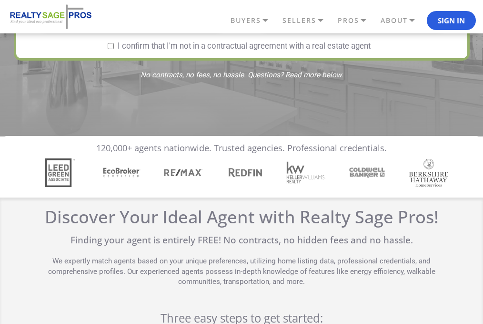
scroll to position [191, 0]
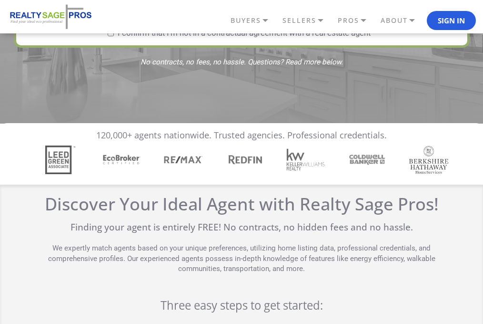
drag, startPoint x: 263, startPoint y: 103, endPoint x: 269, endPoint y: 106, distance: 7.0
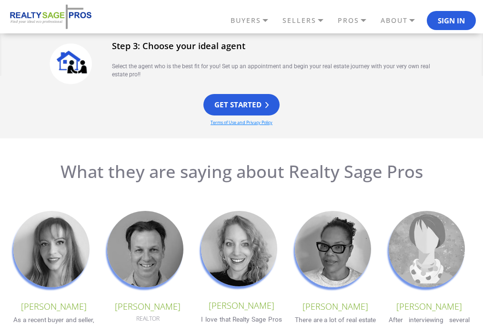
click at [445, 179] on h2 "What they are saying about Realty Sage Pros" at bounding box center [241, 171] width 469 height 20
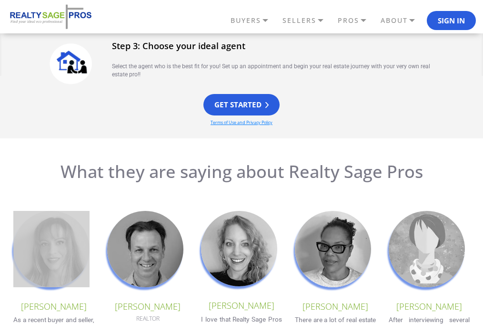
click at [445, 179] on h2 "What they are saying about Realty Sage Pros" at bounding box center [241, 171] width 469 height 20
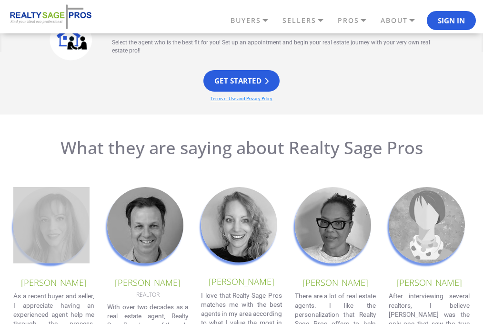
scroll to position [664, 0]
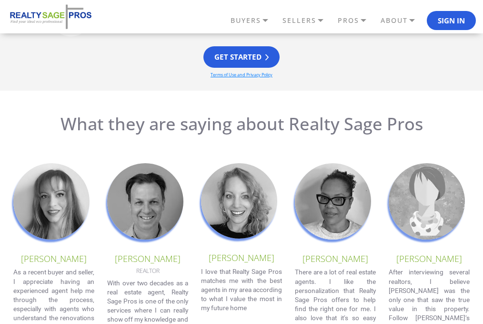
click at [448, 168] on div "[PERSON_NAME] After interviewing several realtors, I believe [PERSON_NAME] was …" at bounding box center [429, 284] width 81 height 242
click at [448, 166] on div "[PERSON_NAME] After interviewing several realtors, I believe [PERSON_NAME] was …" at bounding box center [429, 284] width 81 height 242
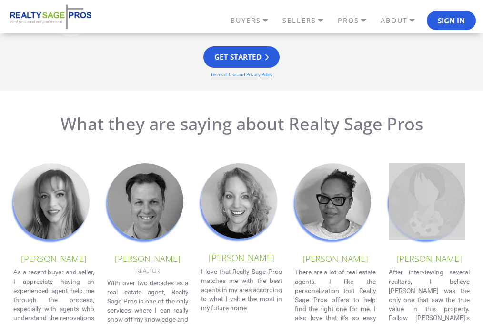
click at [448, 166] on div "[PERSON_NAME] After interviewing several realtors, I believe [PERSON_NAME] was …" at bounding box center [429, 284] width 81 height 242
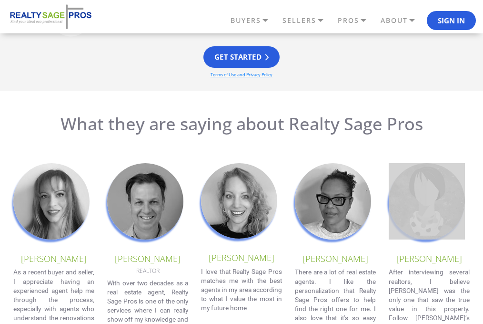
click at [449, 164] on div "[PERSON_NAME] After interviewing several realtors, I believe [PERSON_NAME] was …" at bounding box center [429, 284] width 81 height 242
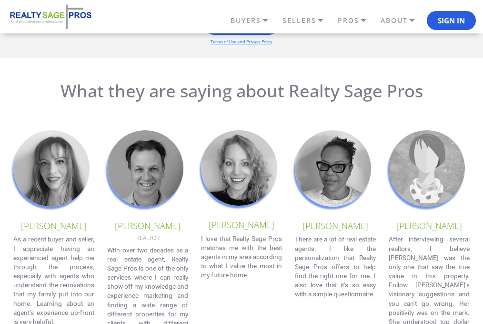
scroll to position [712, 0]
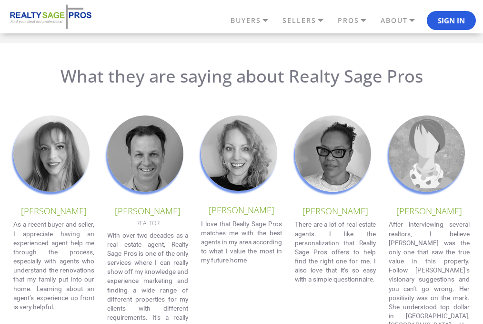
click at [449, 164] on img at bounding box center [427, 153] width 76 height 76
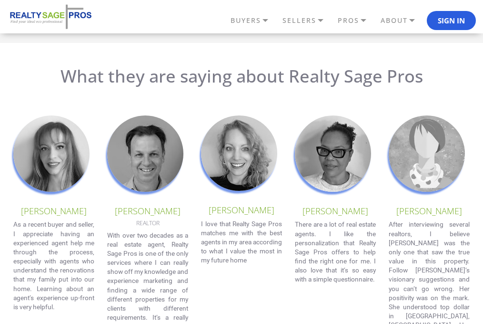
click at [449, 164] on img at bounding box center [427, 153] width 76 height 76
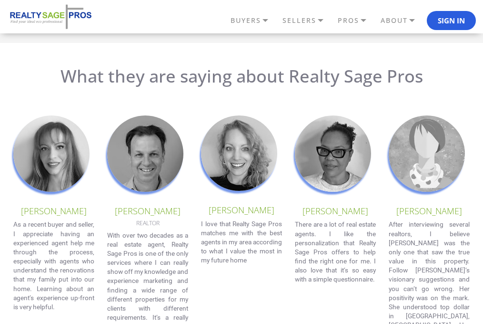
click at [449, 164] on img at bounding box center [427, 153] width 76 height 76
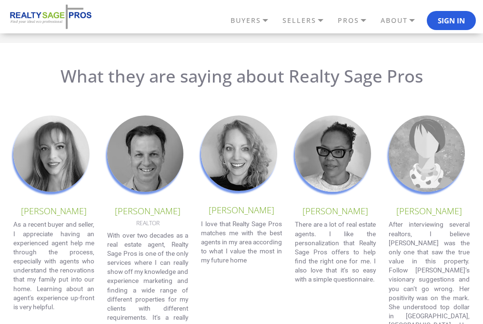
click at [449, 164] on img at bounding box center [427, 153] width 76 height 76
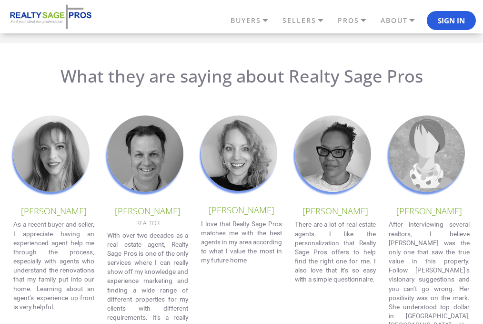
click at [449, 164] on img at bounding box center [427, 153] width 76 height 76
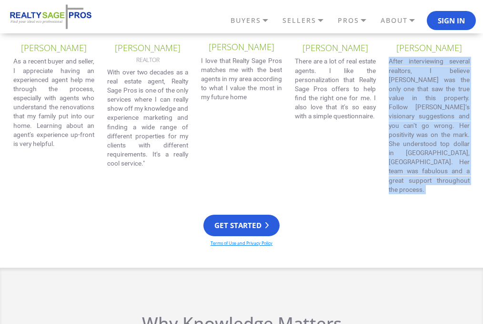
click at [449, 164] on div "What they are saying about Realty Sage Pros [PERSON_NAME] As a recent buyer and…" at bounding box center [241, 74] width 483 height 342
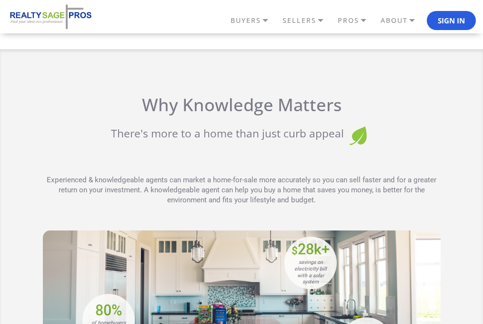
click at [434, 160] on div "Why Knowledge Matters There's more to a home than just curb appeal Experienced …" at bounding box center [242, 149] width 398 height 111
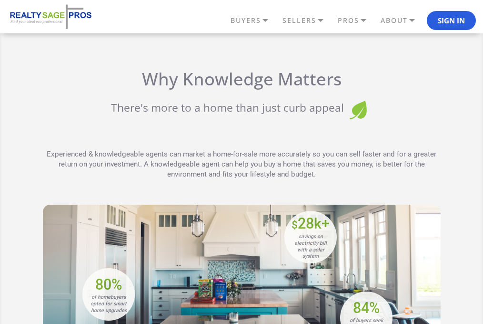
scroll to position [1141, 0]
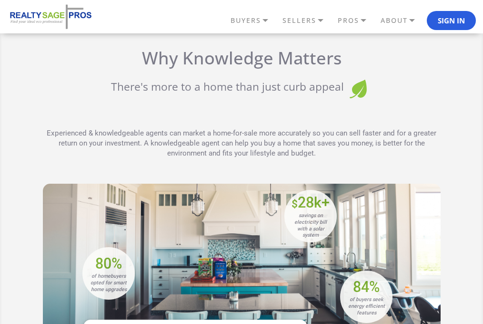
click at [433, 158] on div "Why Knowledge Matters There's more to a home than just curb appeal Experienced …" at bounding box center [241, 271] width 457 height 446
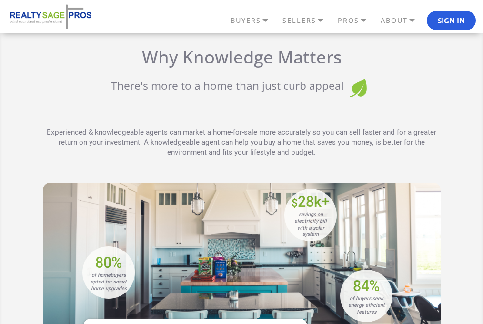
drag, startPoint x: 433, startPoint y: 158, endPoint x: 330, endPoint y: 162, distance: 103.0
click at [432, 158] on div "Why Knowledge Matters There's more to a home than just curb appeal Experienced …" at bounding box center [241, 270] width 457 height 446
click at [87, 84] on p "There's more to a home than just curb appeal" at bounding box center [242, 91] width 398 height 24
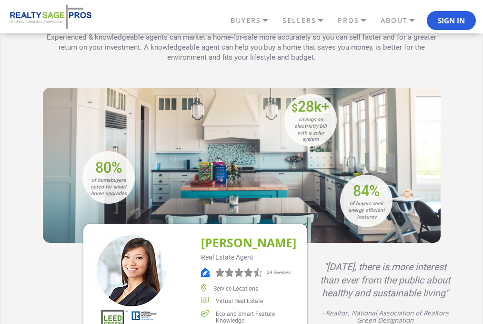
scroll to position [1331, 0]
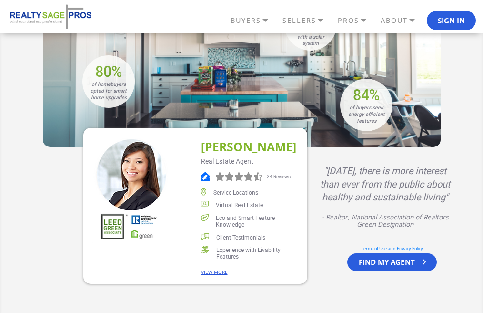
click at [86, 174] on div "[PERSON_NAME] Real Estate Agent .svg-empty-585{fill:url(#585_SVGID_1_);}.svg-ho…" at bounding box center [195, 206] width 224 height 156
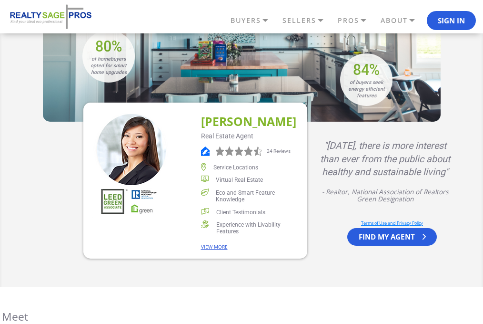
scroll to position [1426, 0]
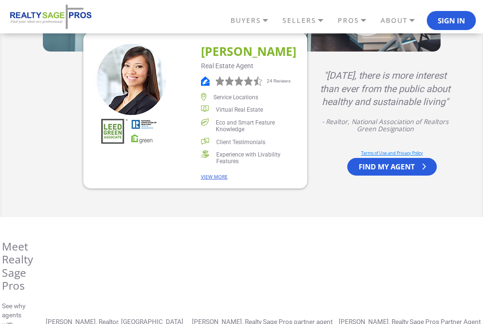
click at [76, 182] on div "[PERSON_NAME] Real Estate Agent .svg-empty-585{fill:url(#585_SVGID_1_);}.svg-ho…" at bounding box center [241, 129] width 443 height 156
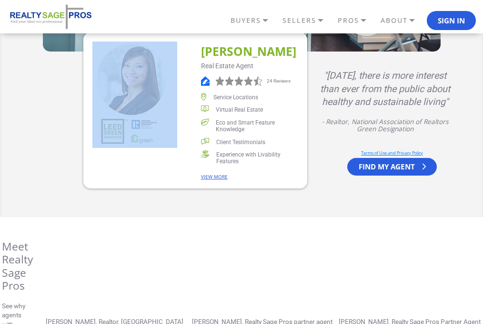
click at [76, 182] on div "[PERSON_NAME] Real Estate Agent .svg-empty-585{fill:url(#585_SVGID_1_);}.svg-ho…" at bounding box center [241, 129] width 443 height 156
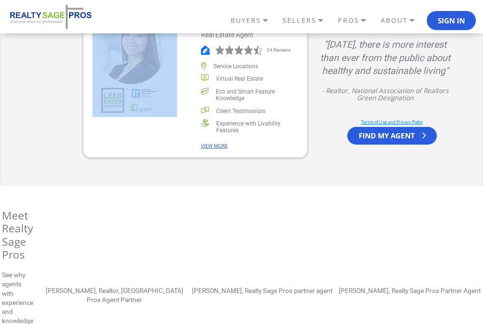
scroll to position [1474, 0]
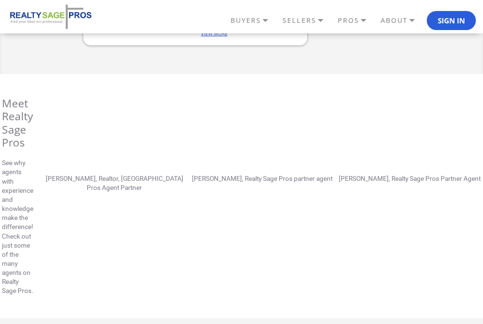
drag, startPoint x: 89, startPoint y: 219, endPoint x: 95, endPoint y: 222, distance: 6.8
click at [93, 221] on div "Meet Realty Sage Pros See why agents with experience and knowledge make the dif…" at bounding box center [241, 196] width 457 height 199
click at [132, 225] on div "Meet Realty Sage Pros See why agents with experience and knowledge make the dif…" at bounding box center [241, 196] width 457 height 199
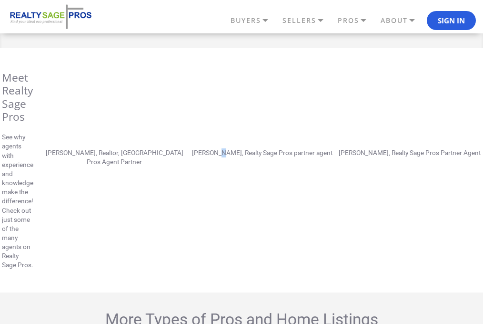
drag, startPoint x: 228, startPoint y: 225, endPoint x: 235, endPoint y: 221, distance: 9.0
click at [232, 223] on div "Meet Realty Sage Pros See why agents with experience and knowledge make the dif…" at bounding box center [241, 170] width 457 height 199
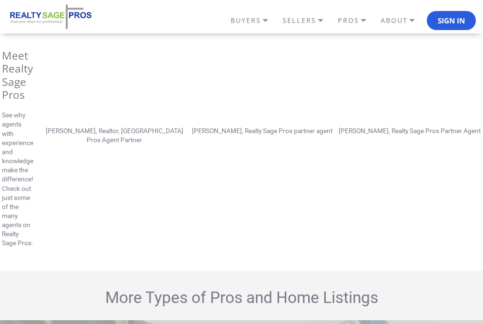
click at [234, 221] on div "Meet Realty Sage Pros See why agents with experience and knowledge make the dif…" at bounding box center [241, 148] width 457 height 199
click at [236, 220] on div "Meet Realty Sage Pros See why agents with experience and knowledge make the dif…" at bounding box center [241, 148] width 457 height 199
click at [237, 220] on div "Meet Realty Sage Pros See why agents with experience and knowledge make the dif…" at bounding box center [241, 148] width 457 height 199
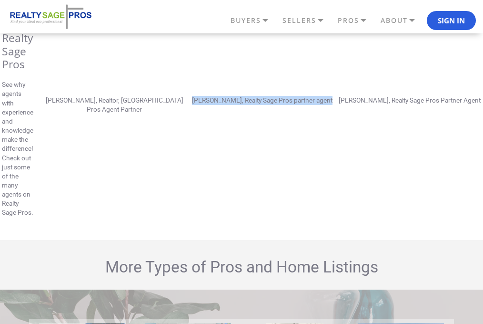
scroll to position [1665, 0]
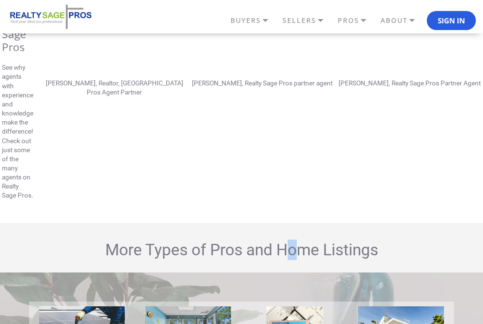
drag, startPoint x: 288, startPoint y: 231, endPoint x: 309, endPoint y: 214, distance: 26.5
click at [298, 231] on div "More Types of Pros and Home Listings Solar Installation EnergySage Smarter ener…" at bounding box center [241, 320] width 483 height 197
drag, startPoint x: 324, startPoint y: 204, endPoint x: 329, endPoint y: 196, distance: 9.4
click at [324, 202] on div "Meet Realty Sage Pros See why agents with experience and knowledge make the dif…" at bounding box center [241, 101] width 483 height 244
click at [329, 195] on div "Meet Realty Sage Pros See why agents with experience and knowledge make the dif…" at bounding box center [241, 100] width 457 height 199
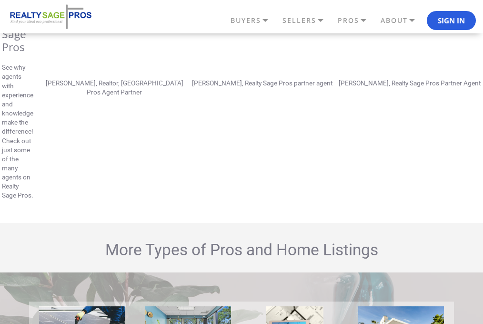
click at [344, 190] on div "Meet Realty Sage Pros See why agents with experience and knowledge make the dif…" at bounding box center [241, 100] width 457 height 199
drag, startPoint x: 364, startPoint y: 191, endPoint x: 370, endPoint y: 192, distance: 6.9
click at [368, 193] on div "Meet Realty Sage Pros See why agents with experience and knowledge make the dif…" at bounding box center [241, 100] width 457 height 199
click at [374, 192] on div "Meet Realty Sage Pros See why agents with experience and knowledge make the dif…" at bounding box center [241, 100] width 457 height 199
click at [384, 191] on div "Meet Realty Sage Pros See why agents with experience and knowledge make the dif…" at bounding box center [241, 100] width 457 height 199
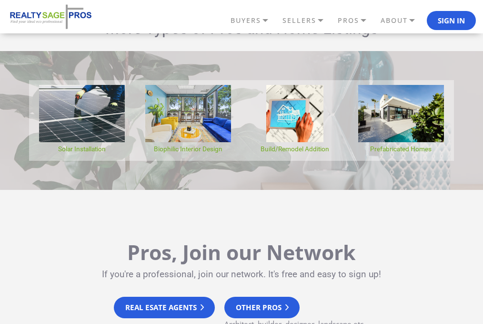
scroll to position [1903, 0]
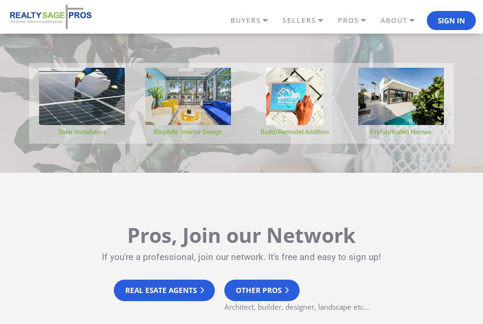
click at [429, 191] on div "Pros, Join our Network If you're a professional, join our network. It's free an…" at bounding box center [241, 271] width 483 height 179
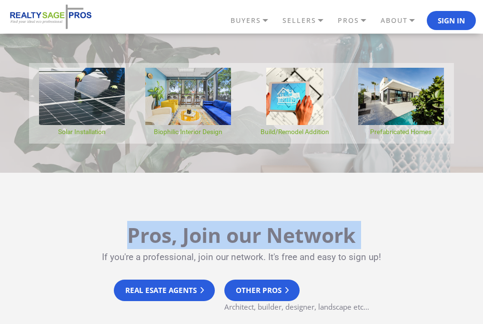
click at [429, 191] on div "Pros, Join our Network If you're a professional, join our network. It's free an…" at bounding box center [241, 271] width 483 height 179
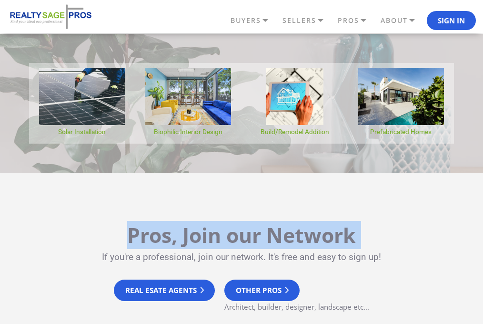
click at [429, 191] on div "Pros, Join our Network If you're a professional, join our network. It's free an…" at bounding box center [241, 271] width 483 height 179
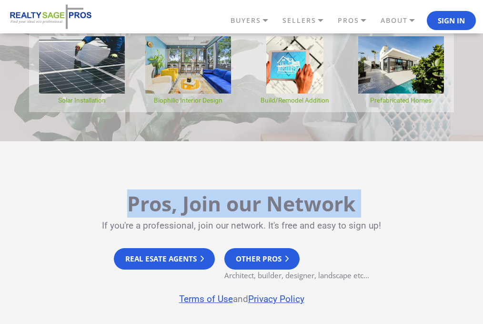
click at [429, 191] on div "Pros, Join our Network If you're a professional, join our network. It's free an…" at bounding box center [241, 240] width 483 height 179
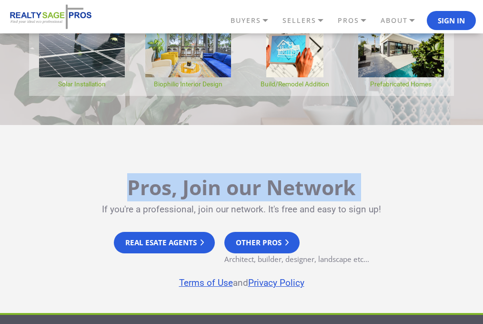
click at [429, 191] on h2 "Pros, Join our Network" at bounding box center [241, 187] width 443 height 24
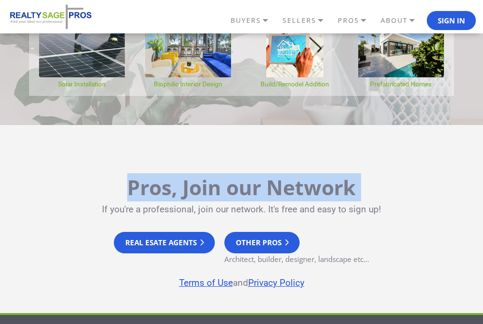
click at [429, 191] on h2 "Pros, Join our Network" at bounding box center [241, 187] width 443 height 24
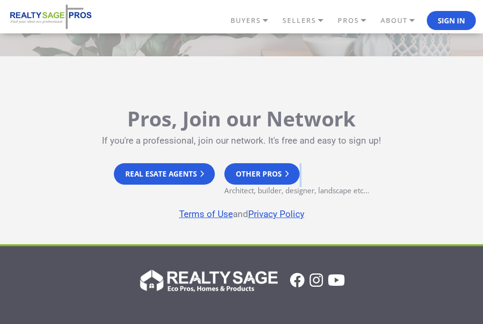
click at [429, 191] on div "Pros, Join our Network If you're a professional, join our network. It's free an…" at bounding box center [241, 163] width 457 height 114
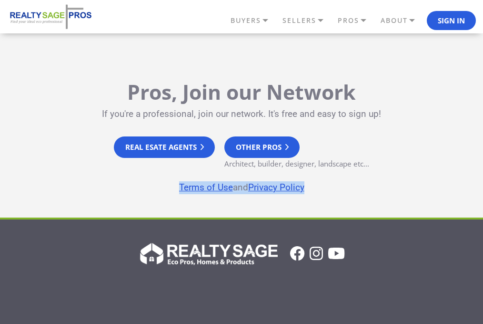
click at [429, 191] on p "Terms of Use and Privacy Policy" at bounding box center [241, 187] width 443 height 13
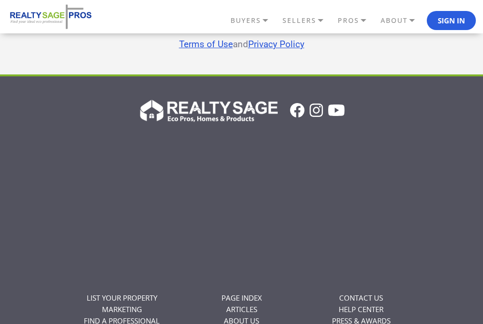
click at [431, 193] on div "LIST YOUR PROPERTY MARKETING FIND A PROFESSIONAL" at bounding box center [241, 243] width 457 height 292
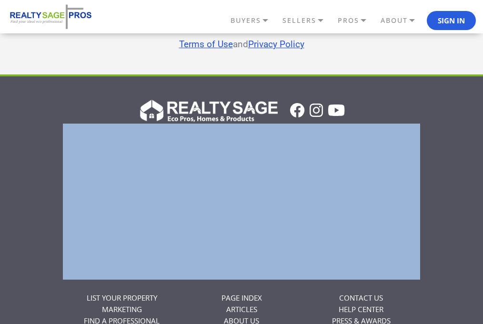
click at [431, 193] on div "LIST YOUR PROPERTY MARKETING FIND A PROFESSIONAL" at bounding box center [241, 243] width 457 height 292
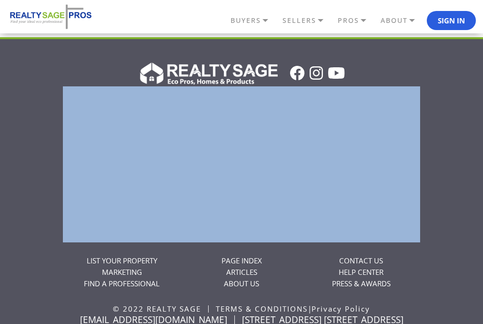
scroll to position [2272, 0]
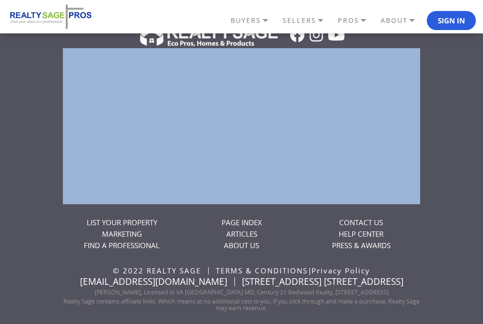
click at [431, 193] on div "LIST YOUR PROPERTY MARKETING FIND A PROFESSIONAL" at bounding box center [241, 167] width 457 height 292
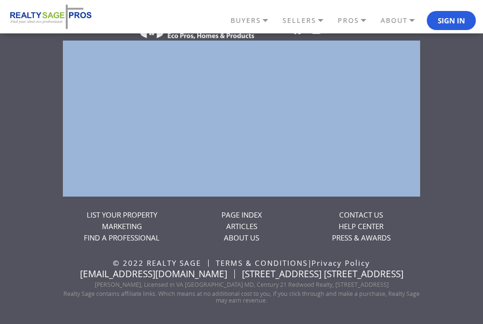
click at [431, 193] on div "LIST YOUR PROPERTY MARKETING FIND A PROFESSIONAL" at bounding box center [241, 160] width 457 height 292
click at [367, 226] on link "HELP CENTER" at bounding box center [361, 226] width 45 height 10
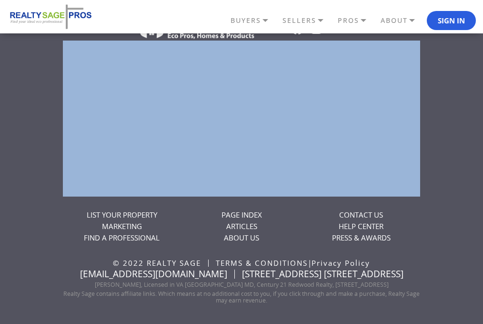
click at [367, 226] on link "HELP CENTER" at bounding box center [361, 226] width 45 height 10
